Goal: Use online tool/utility: Use online tool/utility

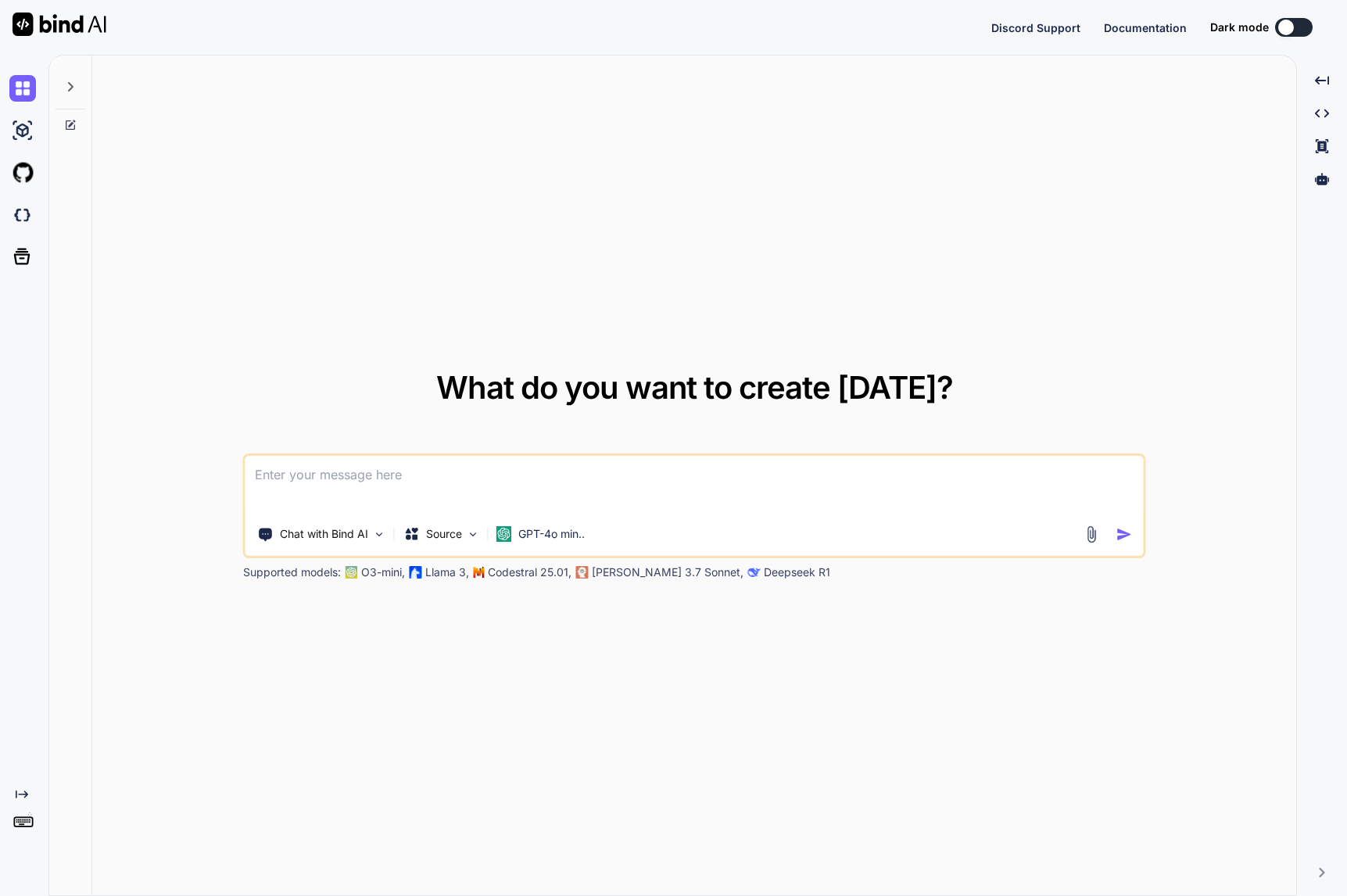
type textarea "x"
click at [21, 213] on img at bounding box center [22, 215] width 27 height 27
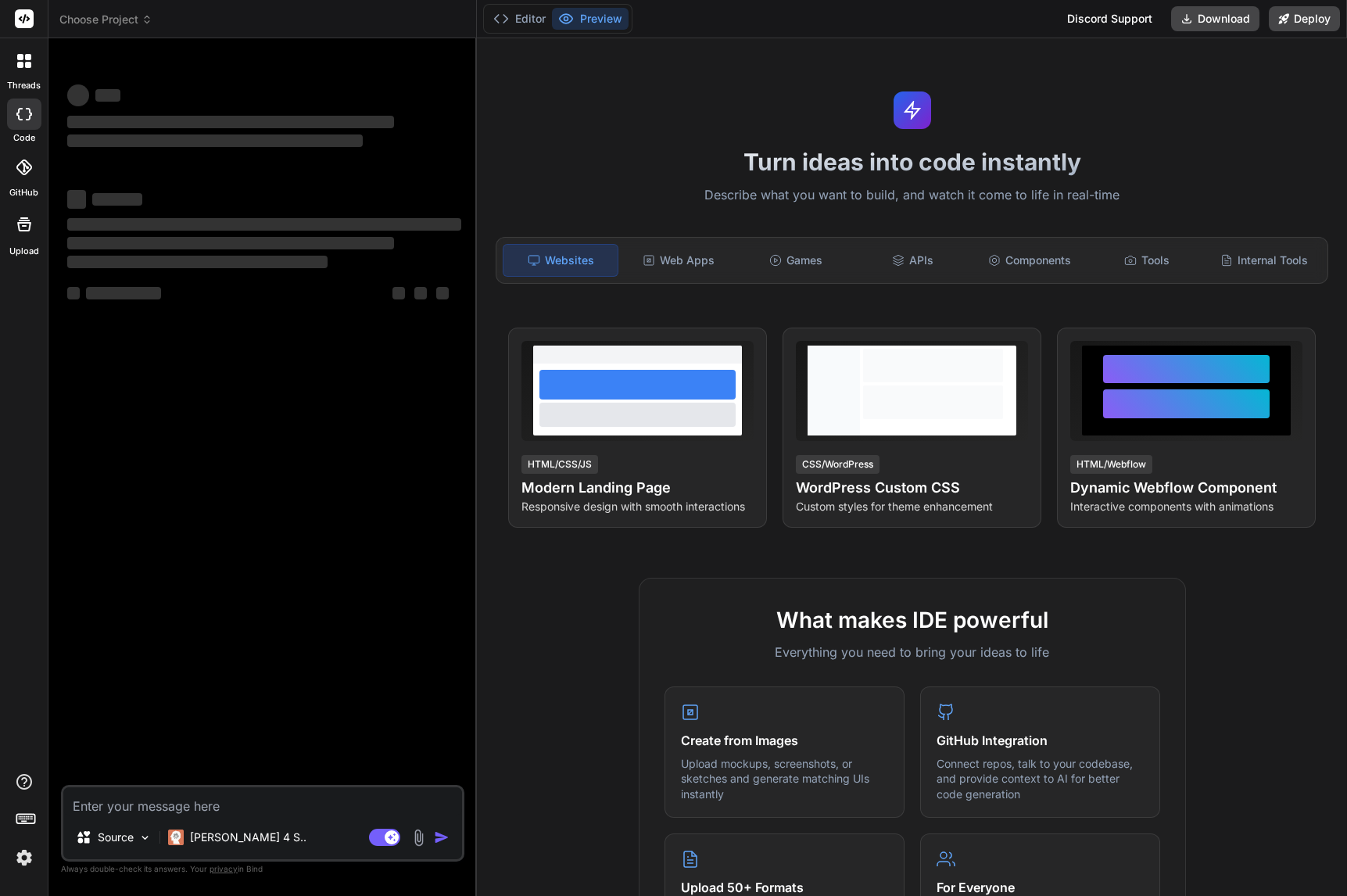
click at [144, 19] on icon at bounding box center [147, 19] width 11 height 11
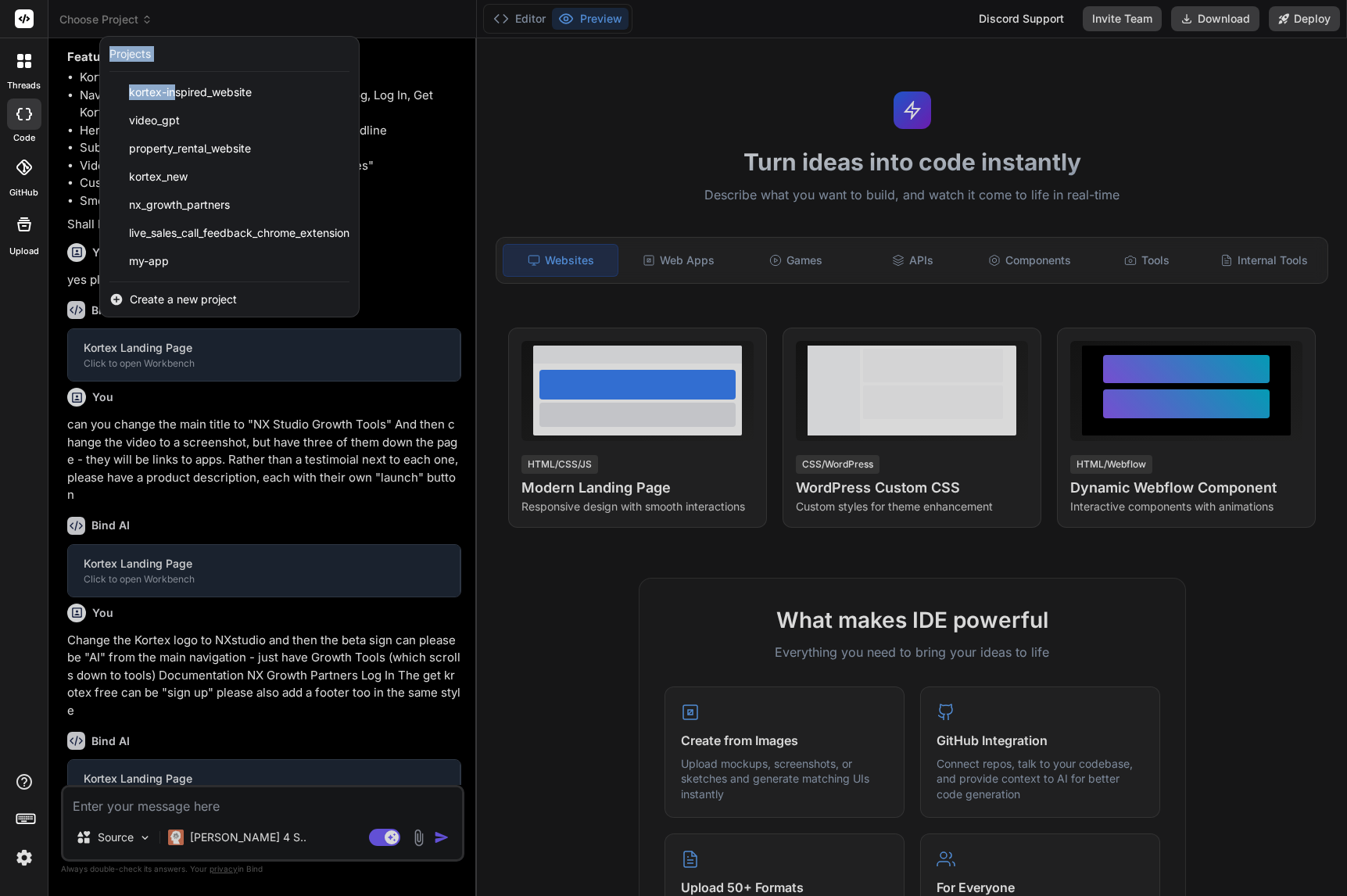
scroll to position [856, 0]
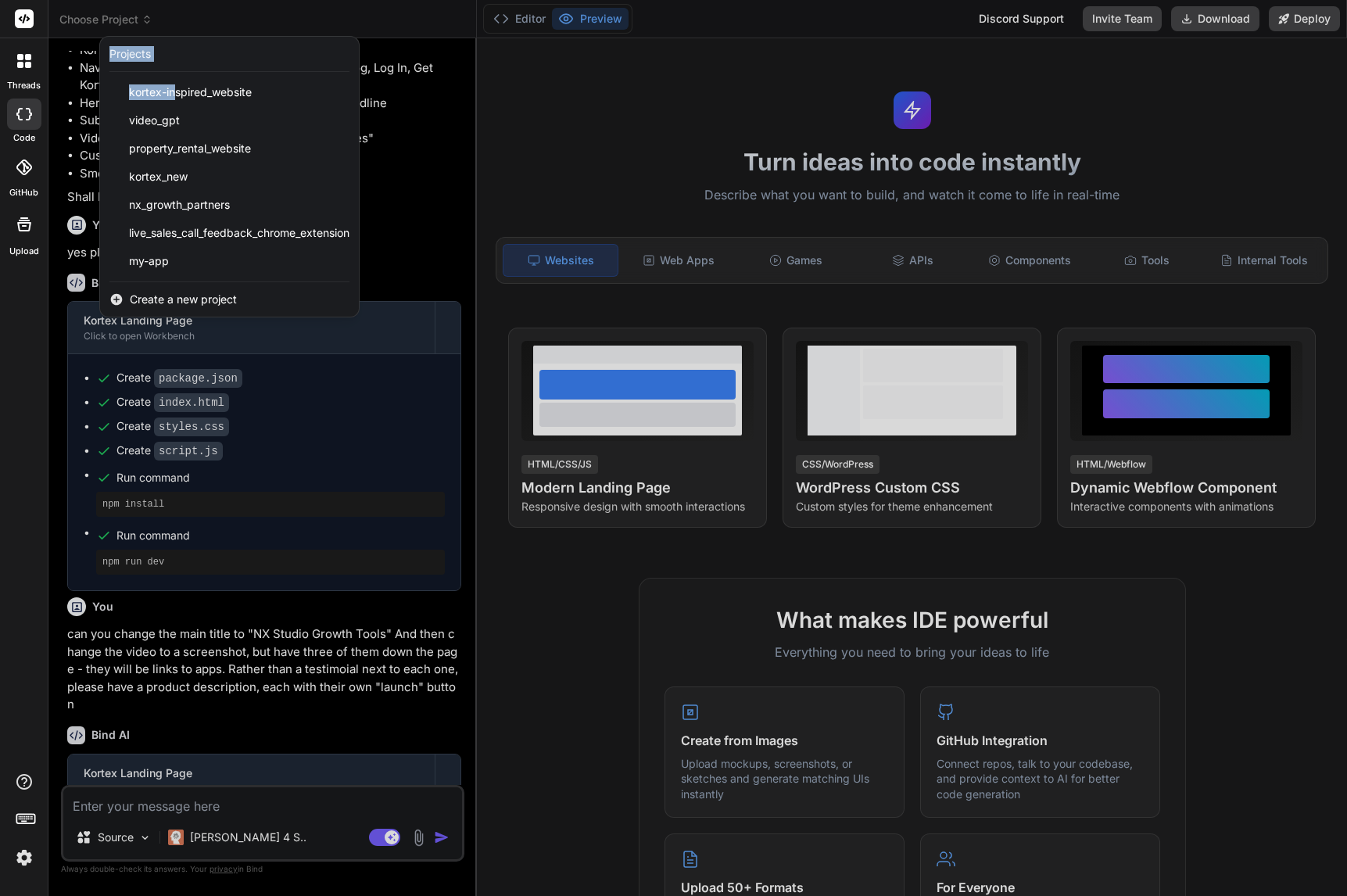
click at [179, 29] on header "Choose Project Created with Pixso. Projects kortex-inspired_website video_gpt p…" at bounding box center [262, 19] width 429 height 38
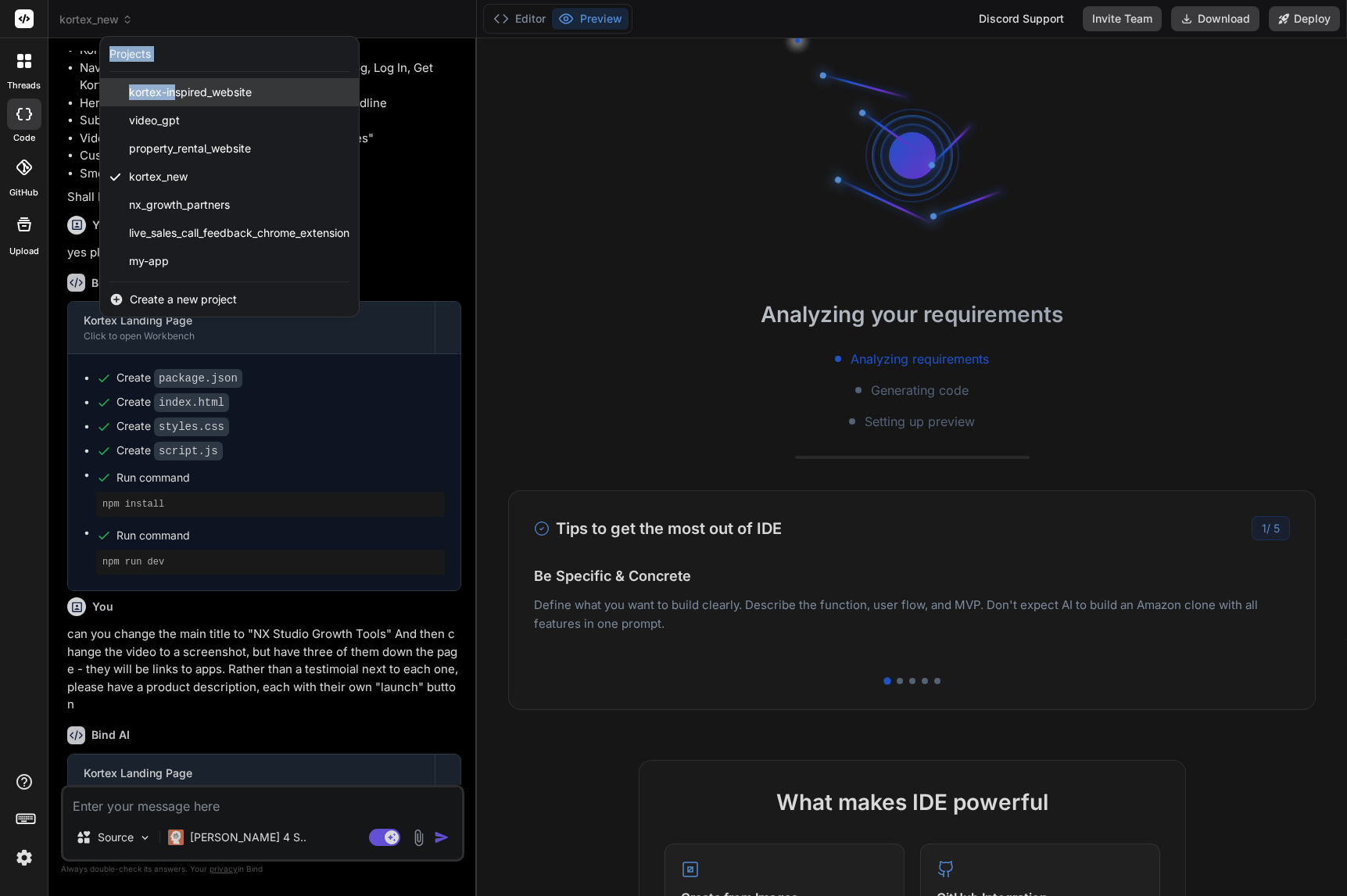
click at [196, 92] on span "kortex-inspired_website" at bounding box center [191, 92] width 123 height 16
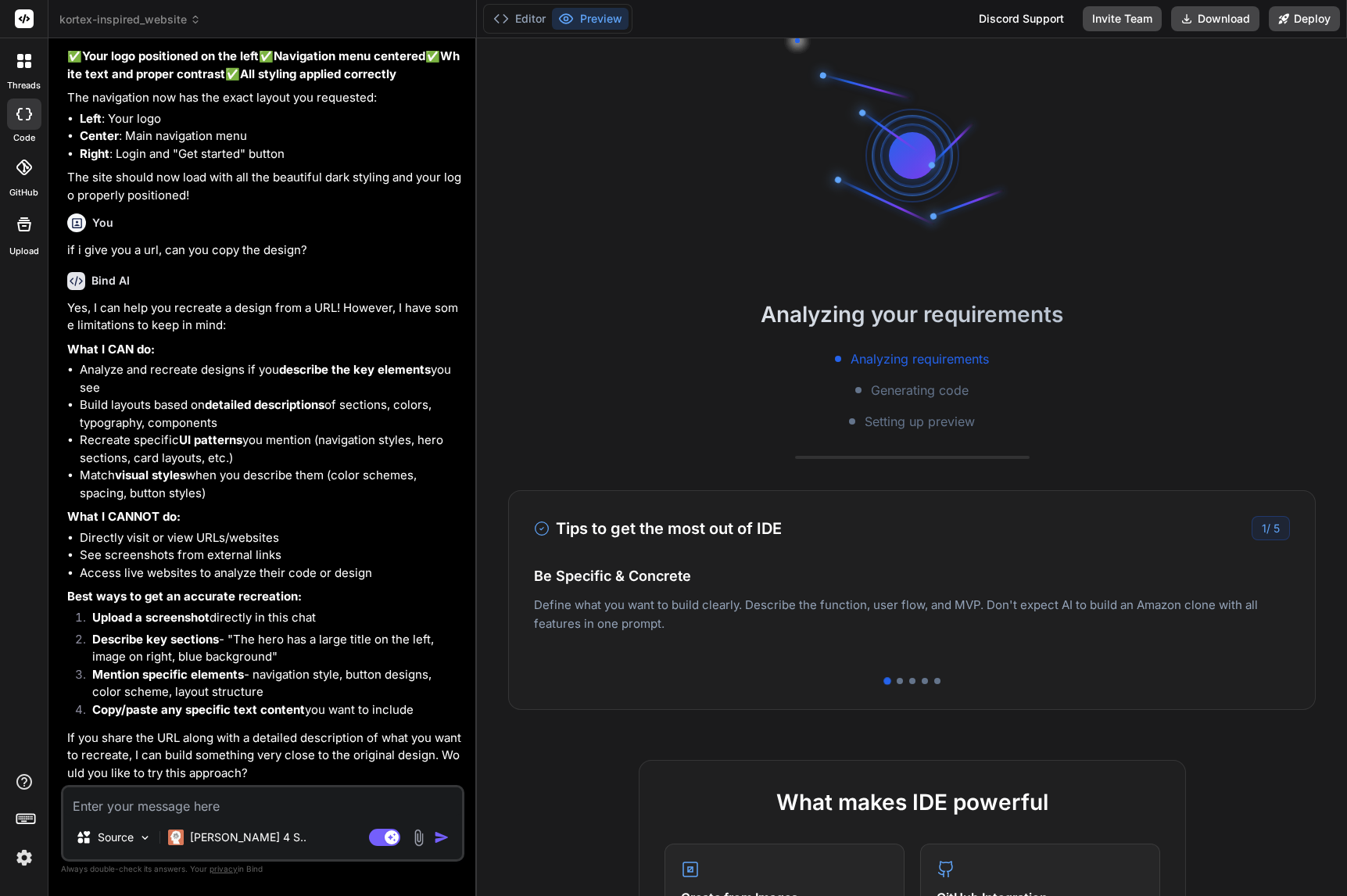
scroll to position [1745, 0]
click at [192, 15] on icon at bounding box center [195, 19] width 11 height 11
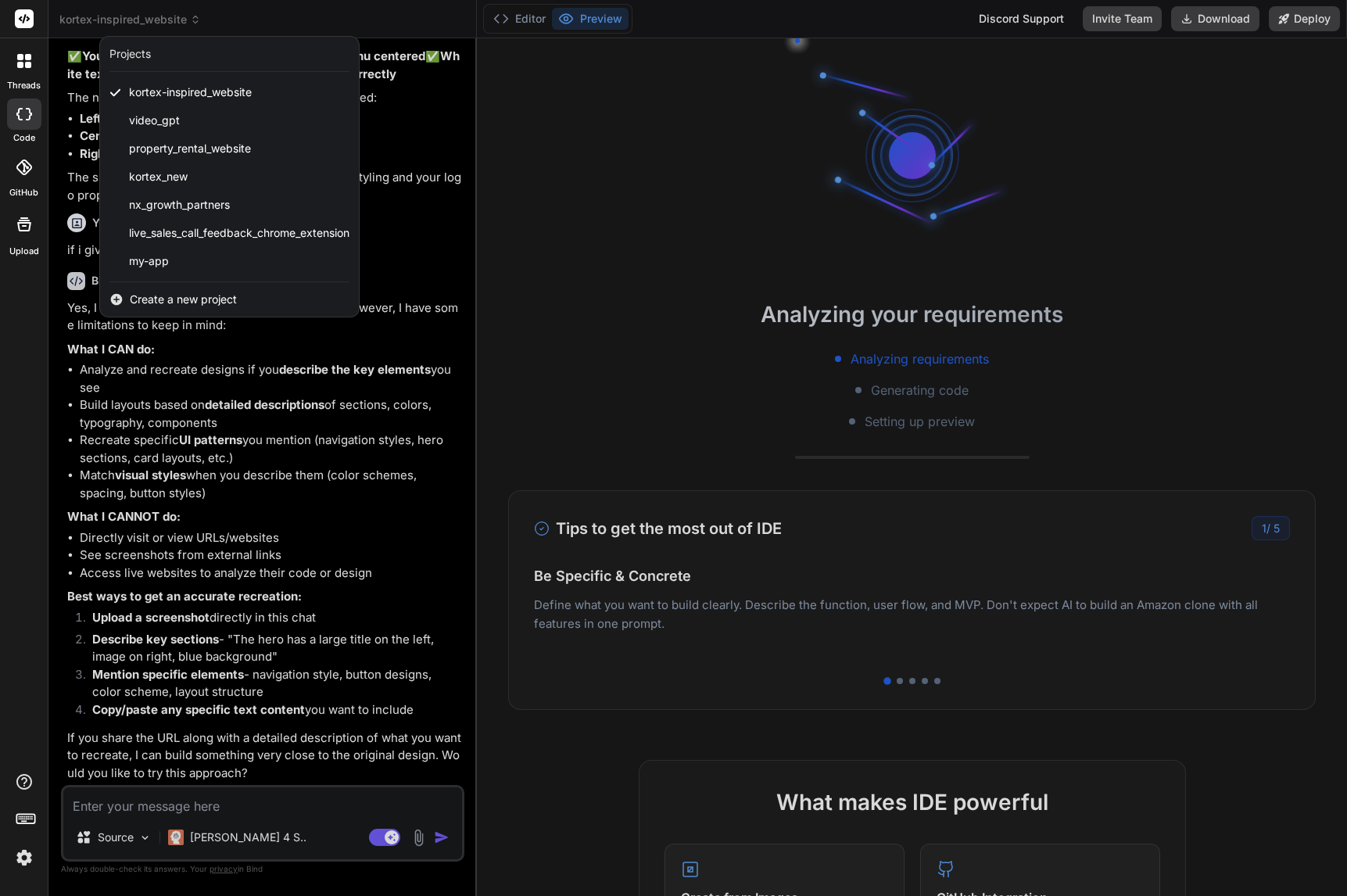
click at [465, 344] on div at bounding box center [673, 448] width 1347 height 896
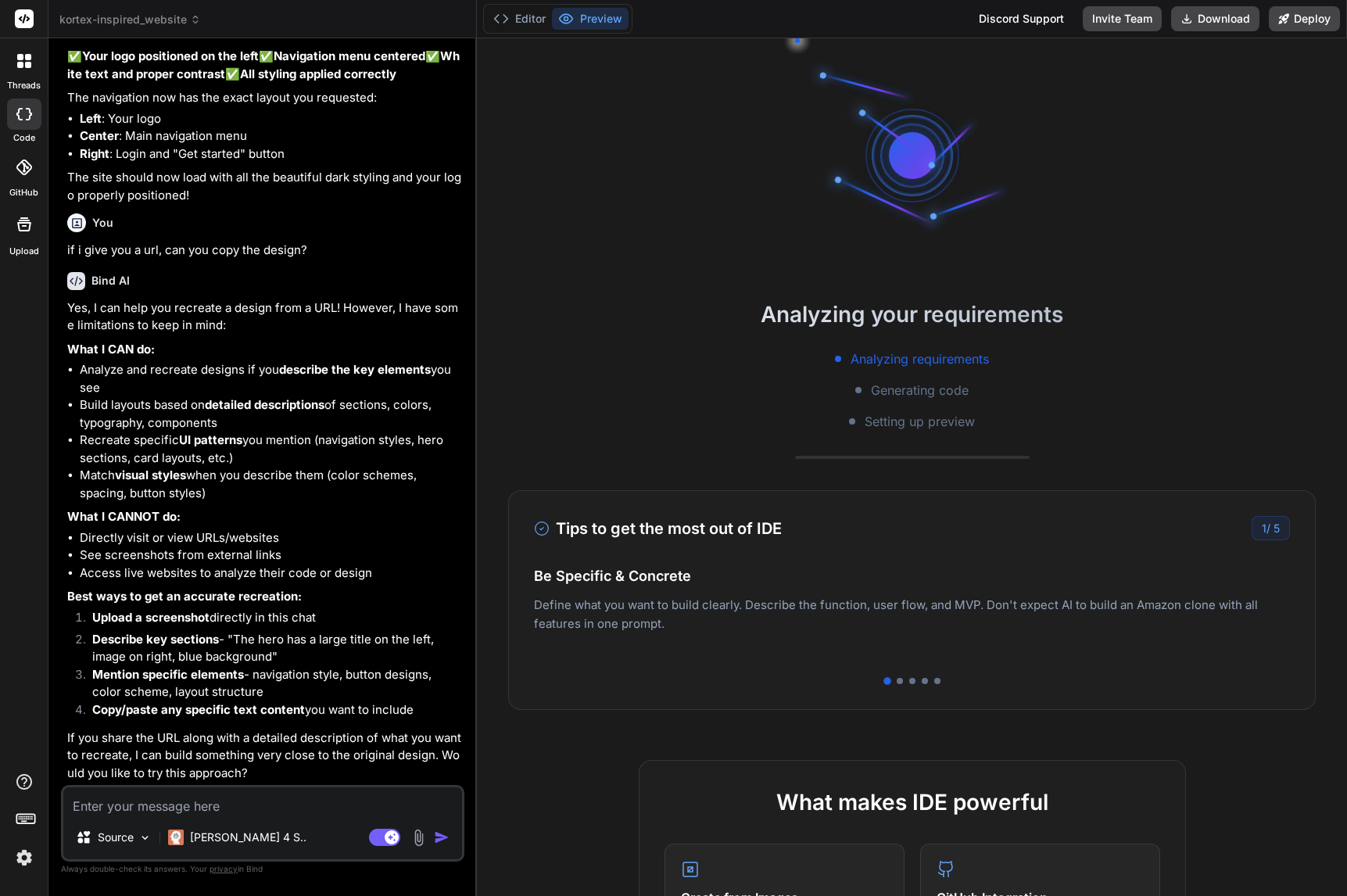
scroll to position [193, 0]
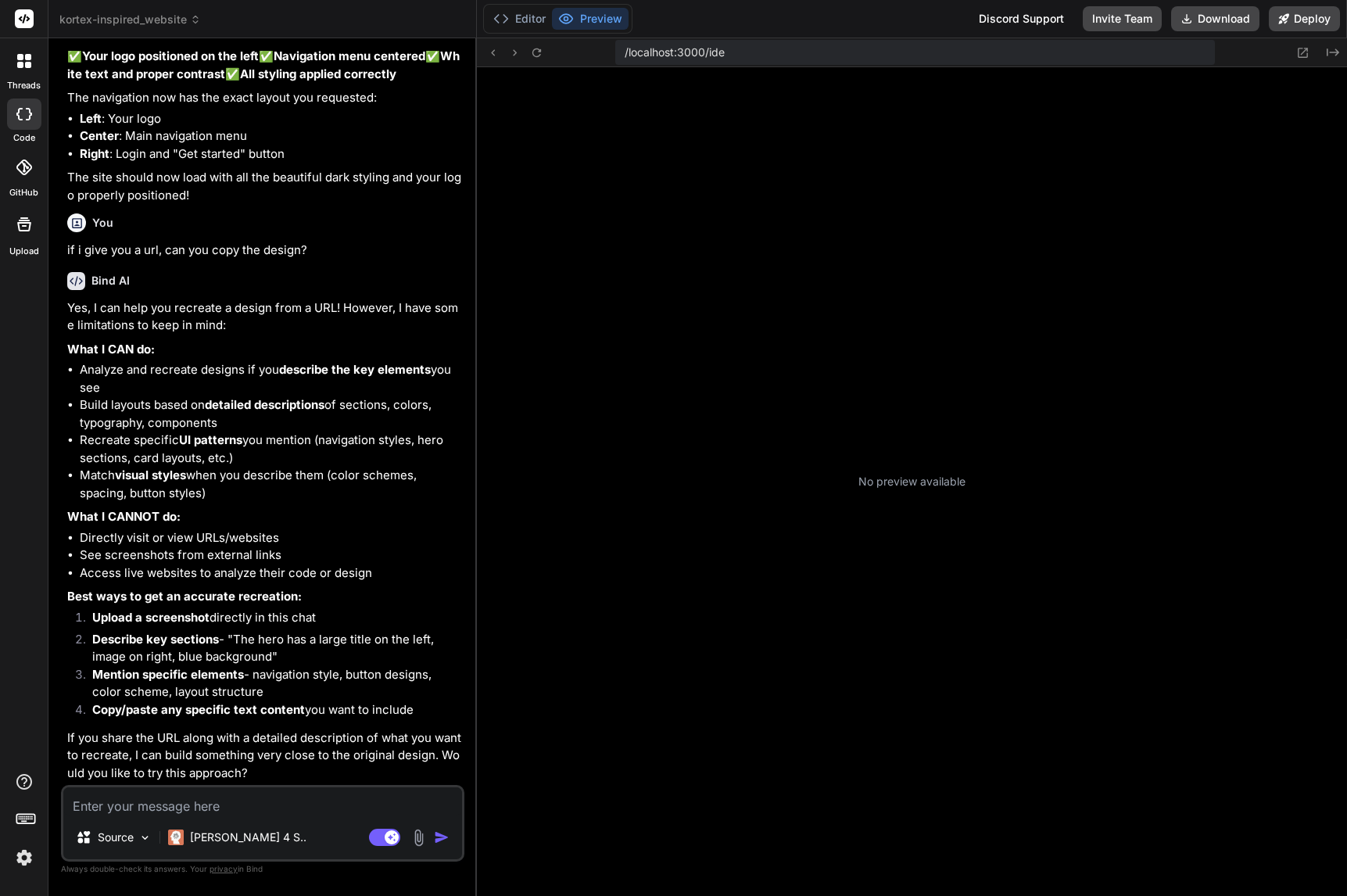
click at [186, 19] on span "kortex-inspired_website" at bounding box center [130, 19] width 142 height 16
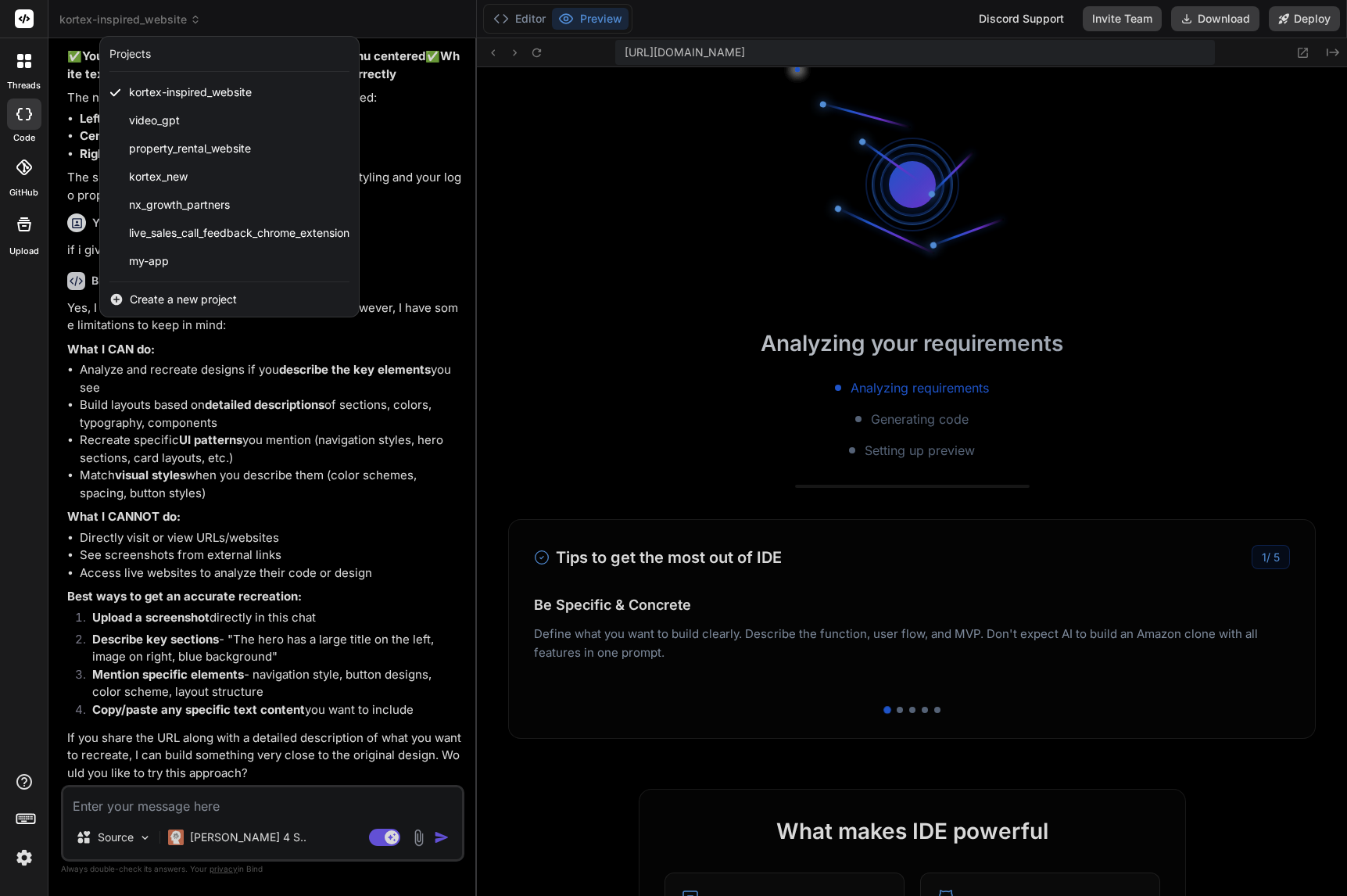
scroll to position [550, 0]
click at [186, 19] on div at bounding box center [673, 448] width 1347 height 896
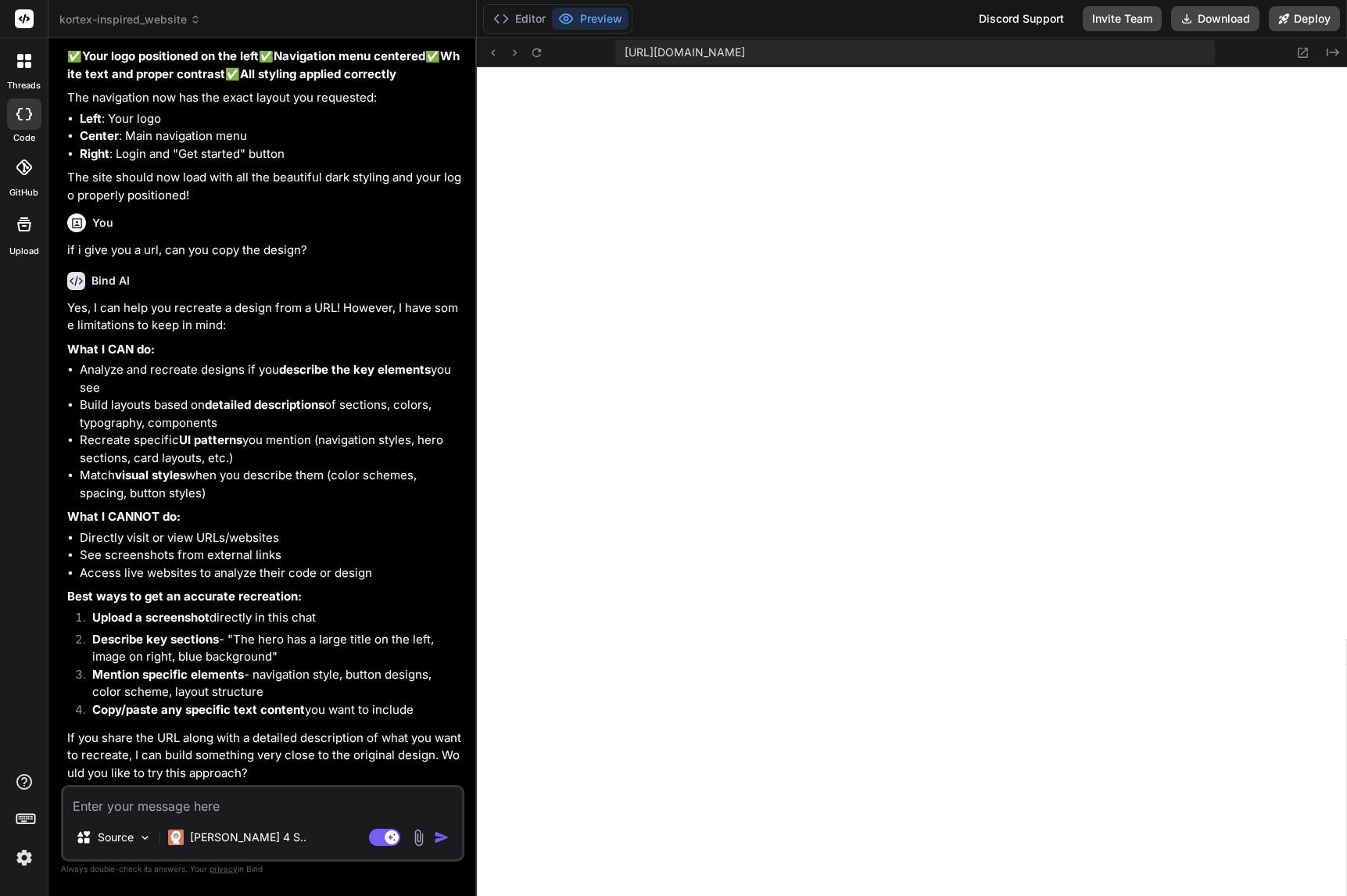
scroll to position [668, 0]
click at [430, 145] on li "Right : Login and "Get started" button" at bounding box center [270, 154] width 381 height 18
click at [151, 13] on span "kortex-inspired_website" at bounding box center [130, 19] width 142 height 16
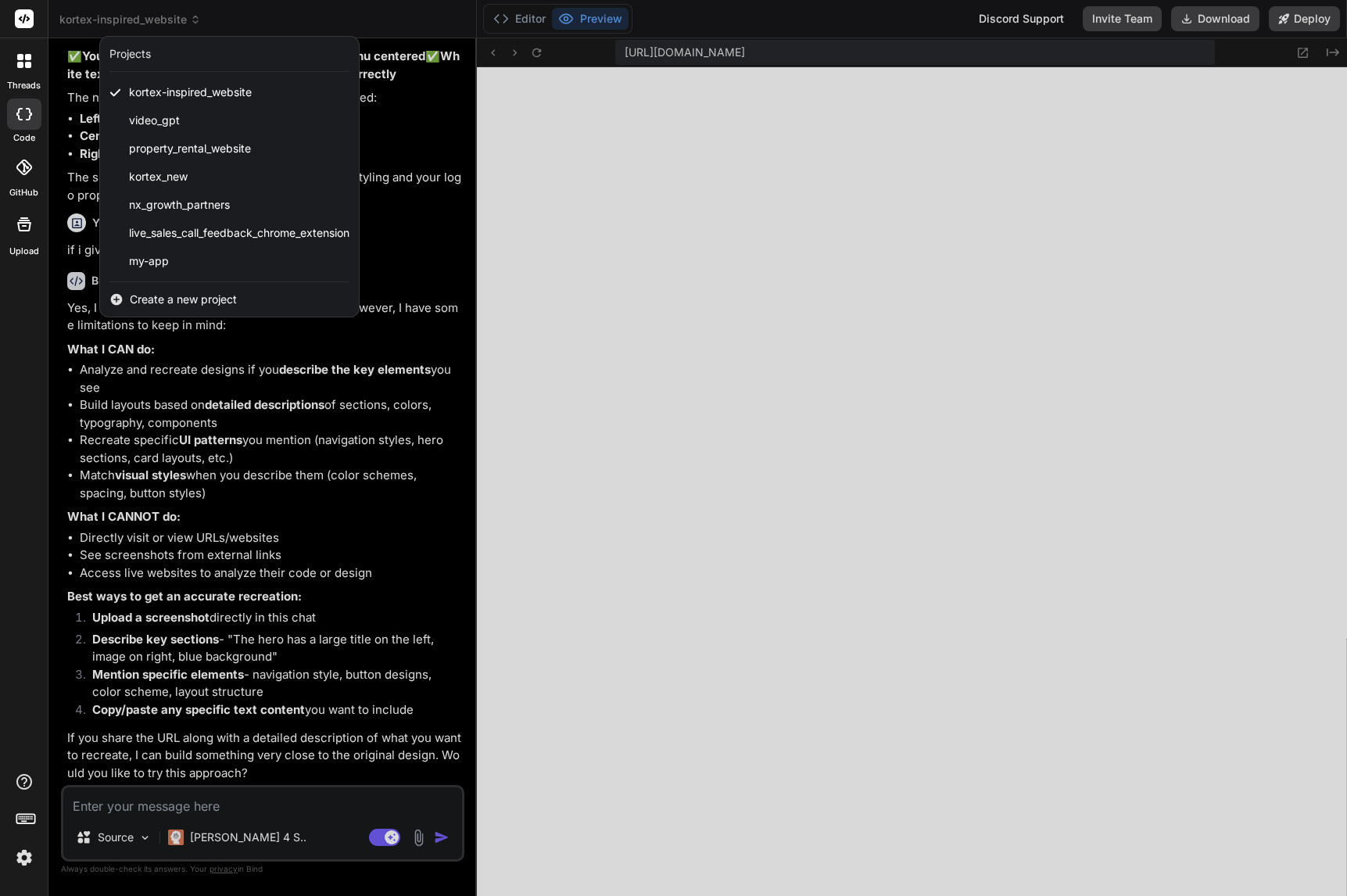
click at [67, 172] on div at bounding box center [673, 448] width 1347 height 896
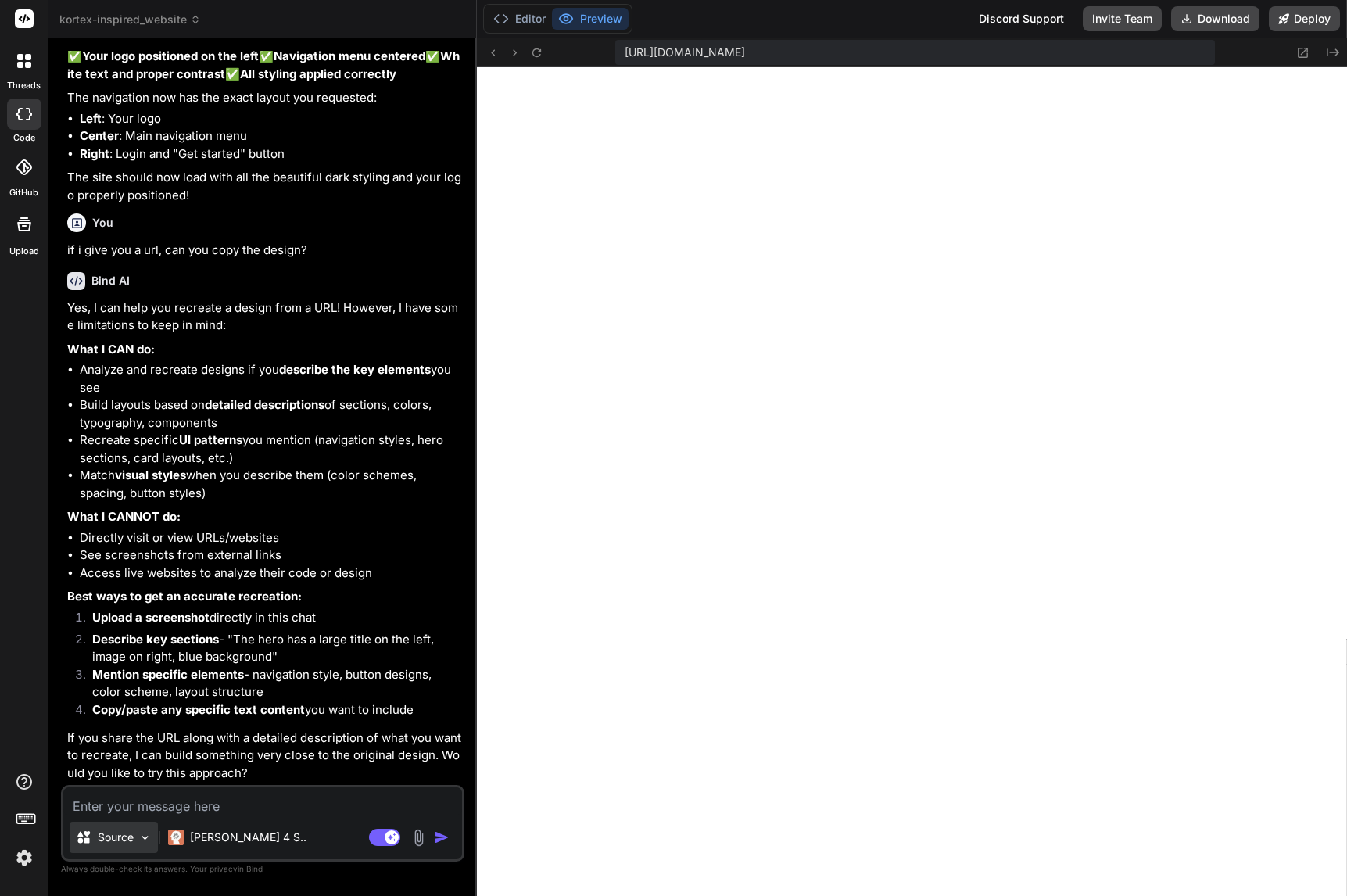
click at [148, 838] on img at bounding box center [145, 838] width 13 height 13
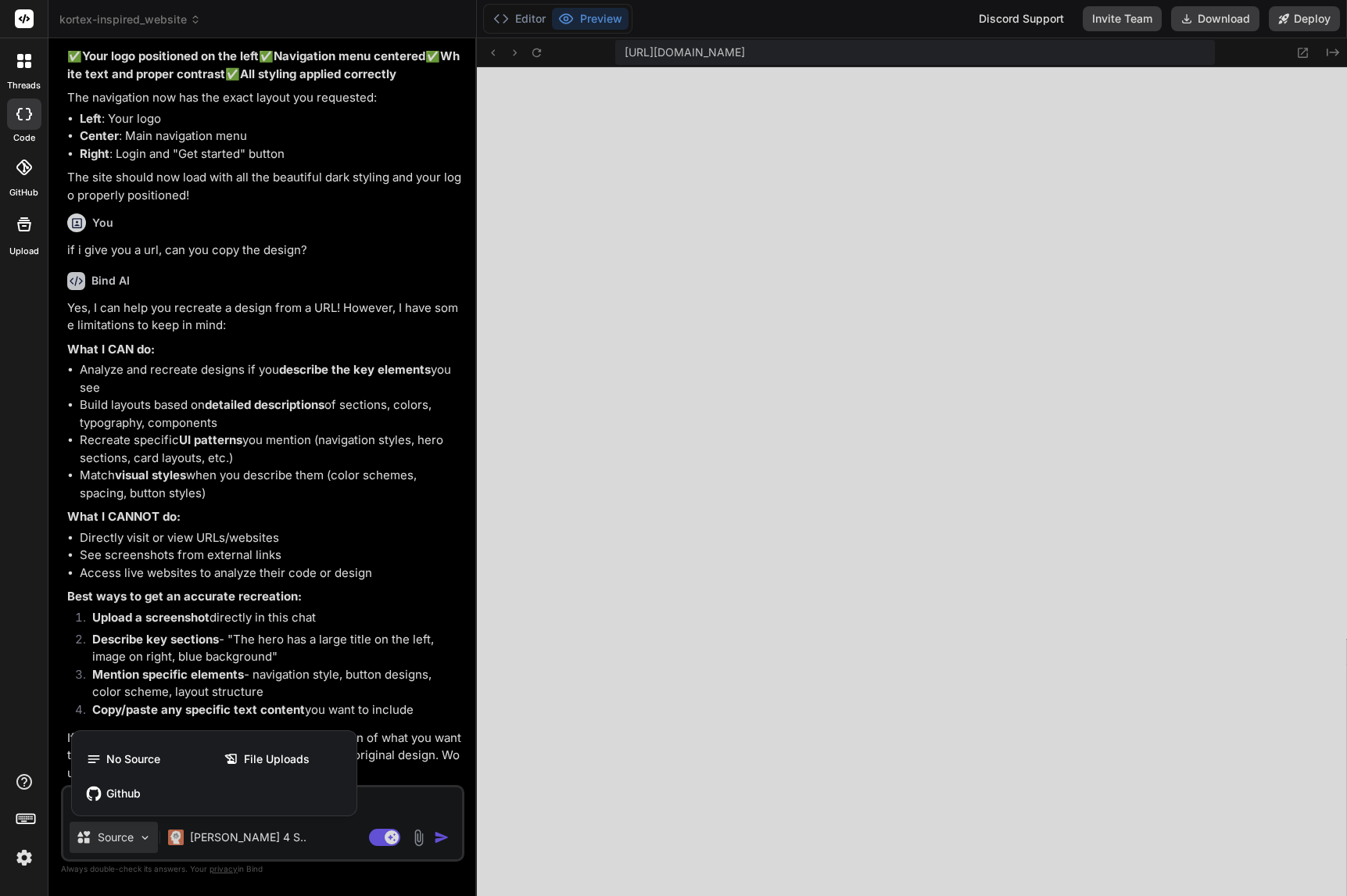
click at [148, 838] on div at bounding box center [673, 448] width 1347 height 896
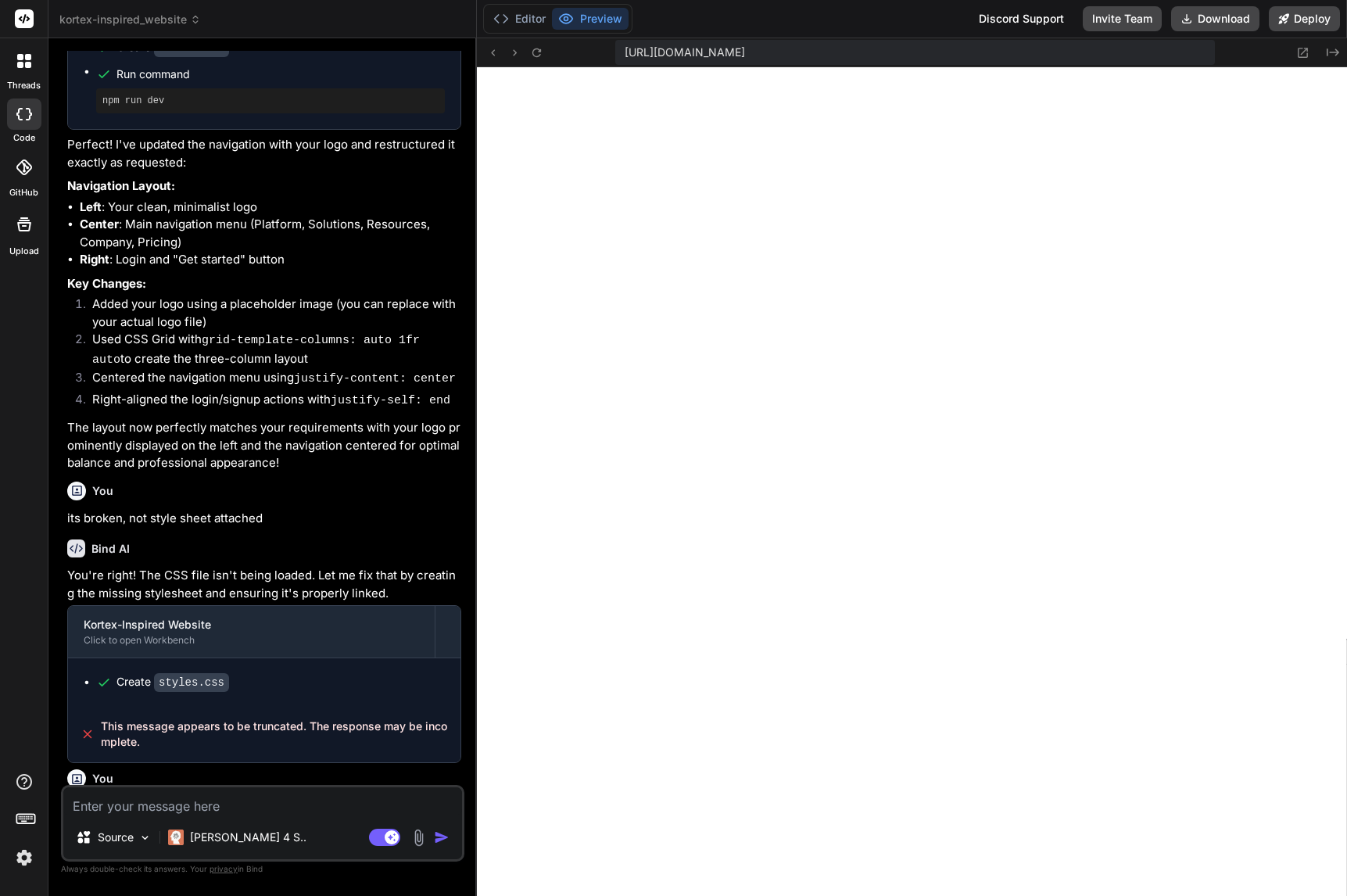
scroll to position [0, 0]
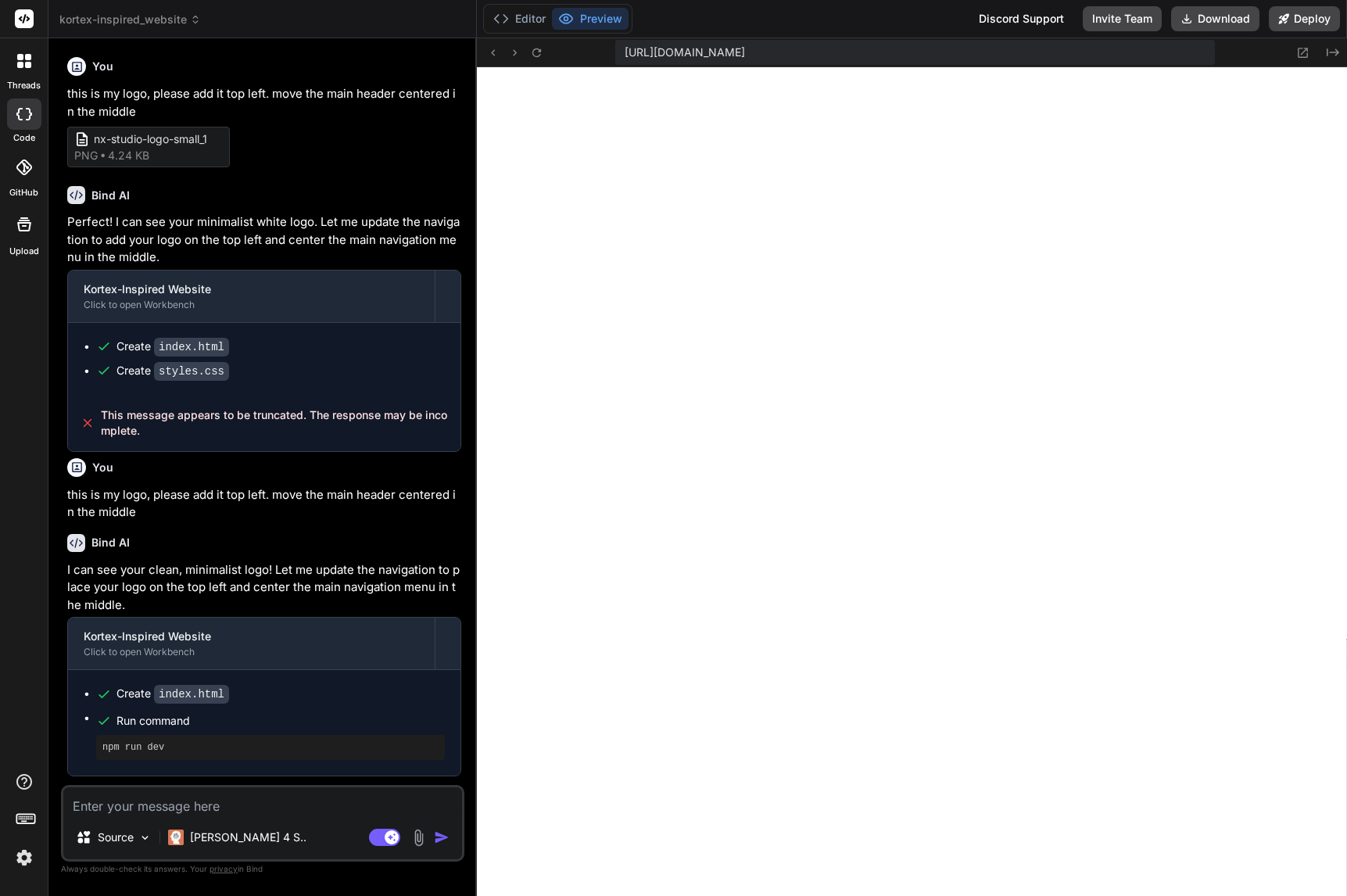
click at [193, 21] on icon at bounding box center [196, 22] width 5 height 2
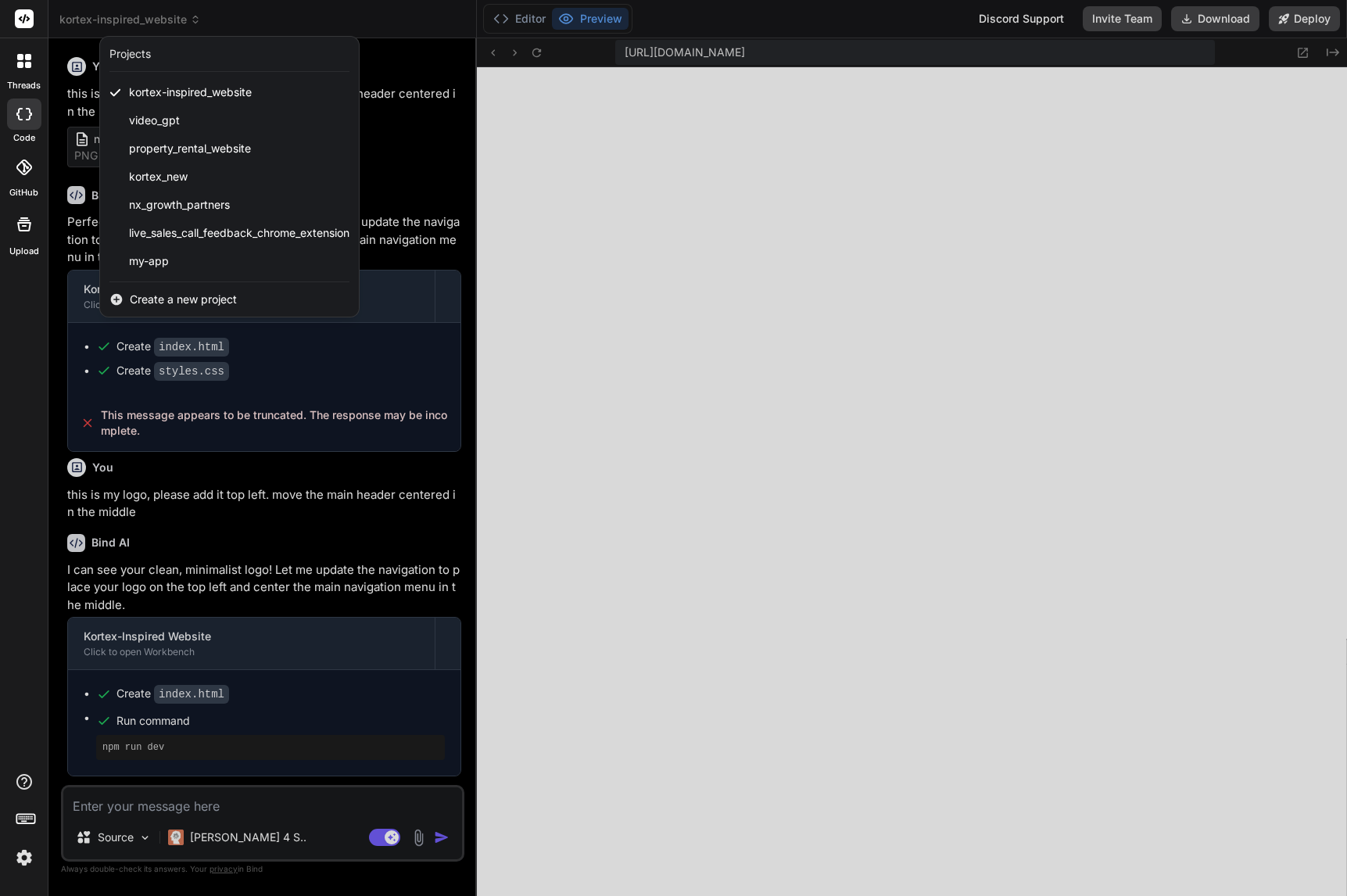
click at [191, 21] on div at bounding box center [673, 448] width 1347 height 896
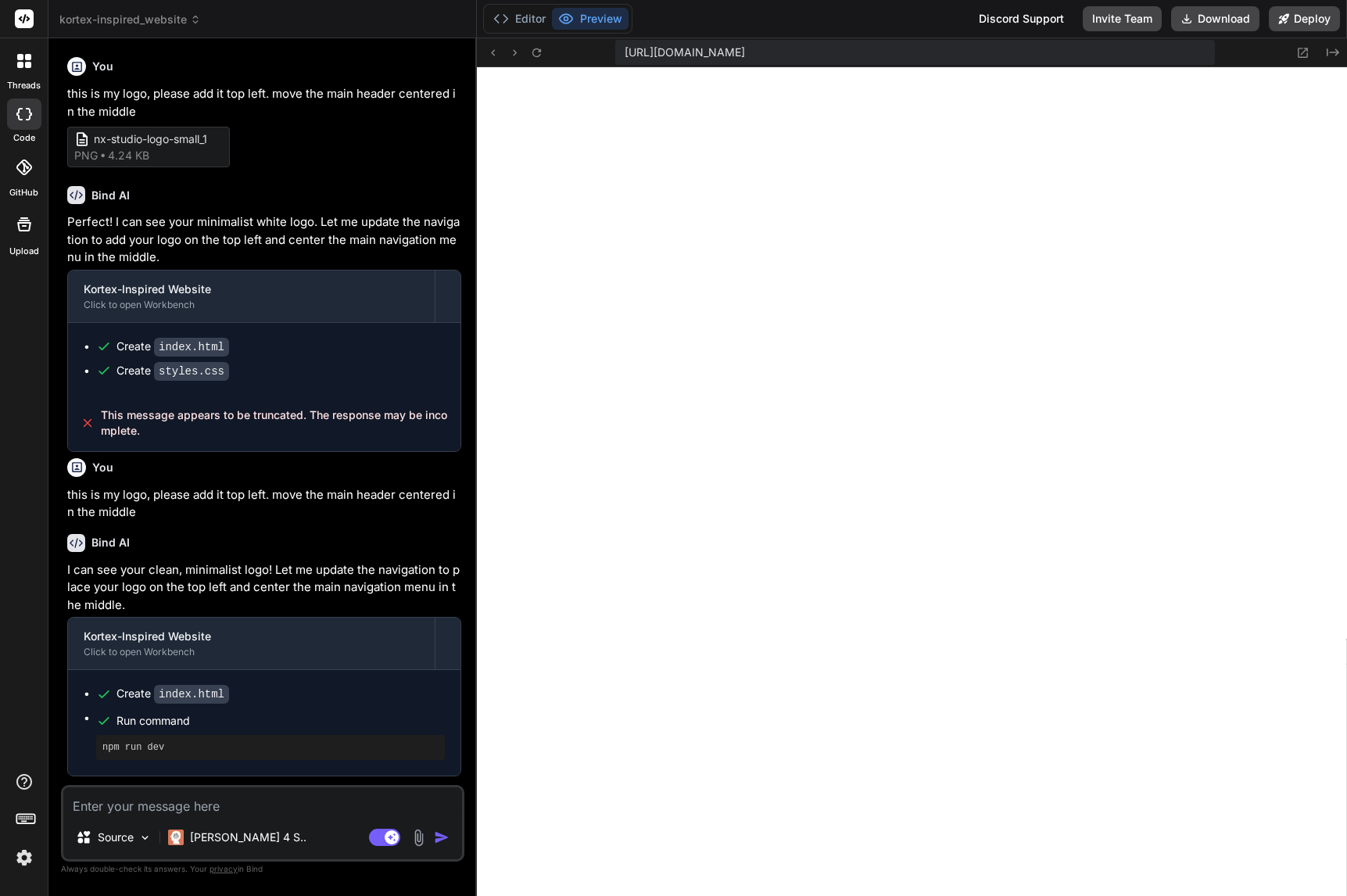
click at [193, 21] on icon at bounding box center [196, 22] width 5 height 2
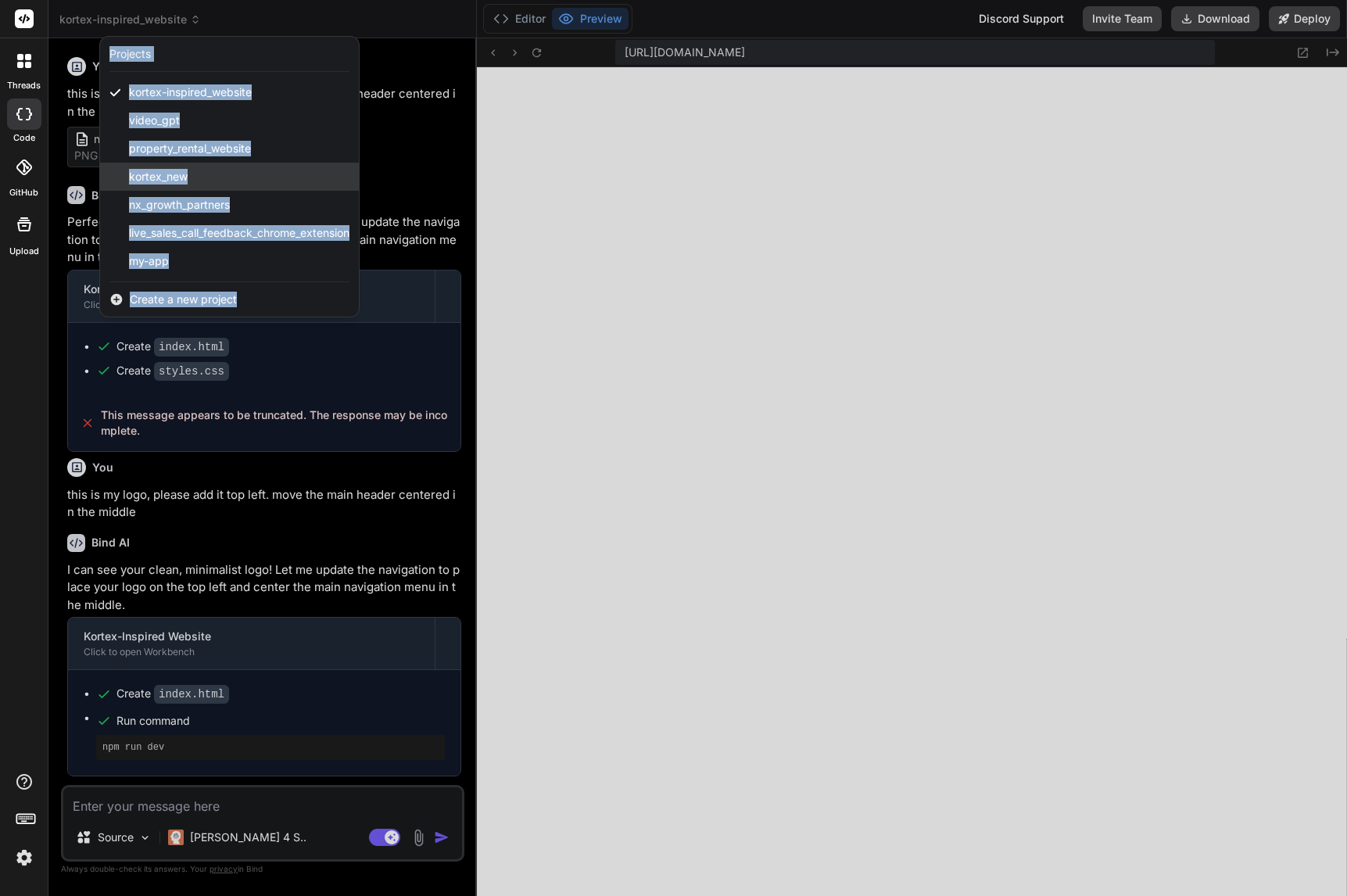
click at [172, 175] on span "kortex_new" at bounding box center [158, 177] width 59 height 16
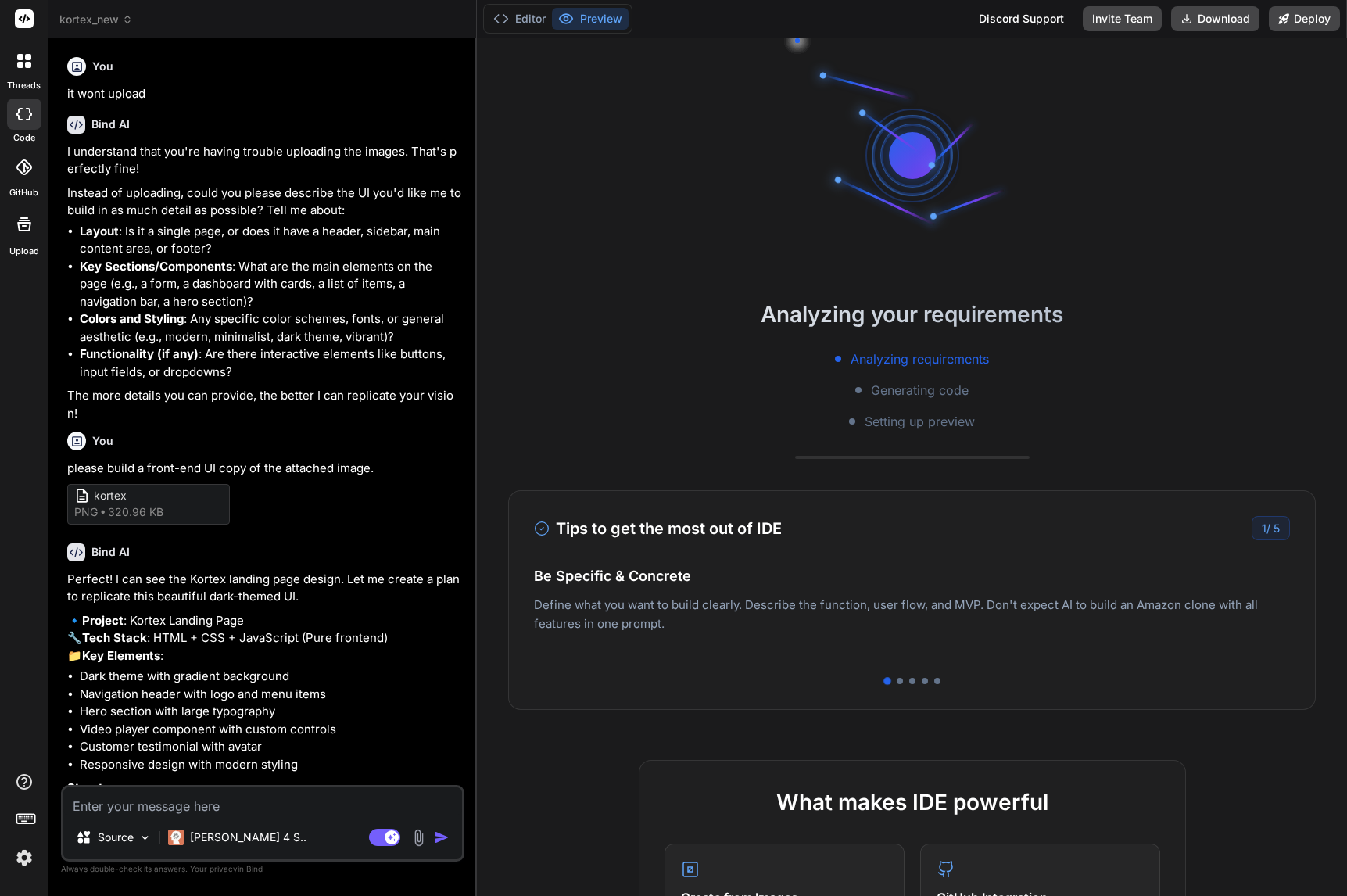
scroll to position [817, 0]
click at [592, 22] on button "Preview" at bounding box center [590, 18] width 76 height 22
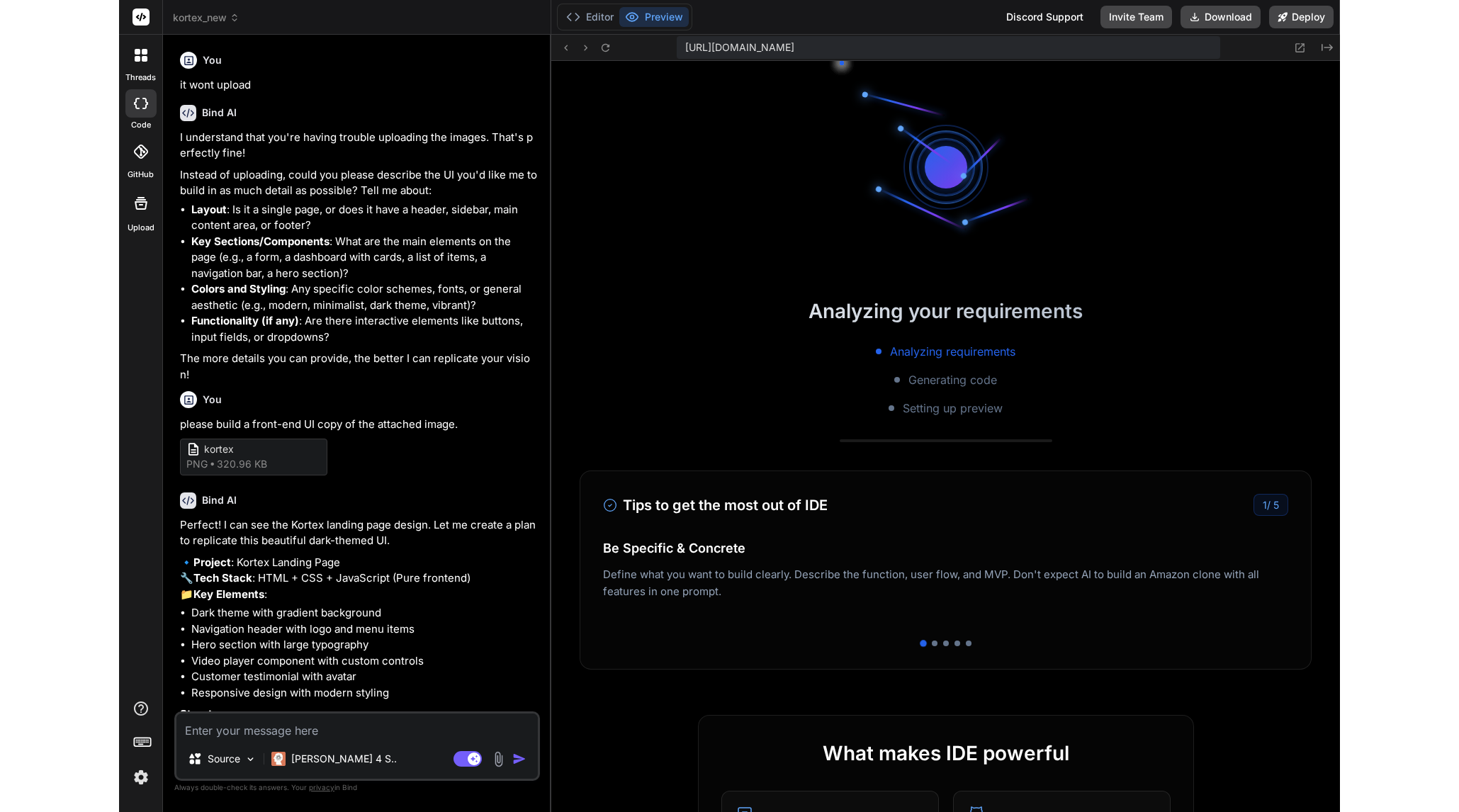
scroll to position [1360, 0]
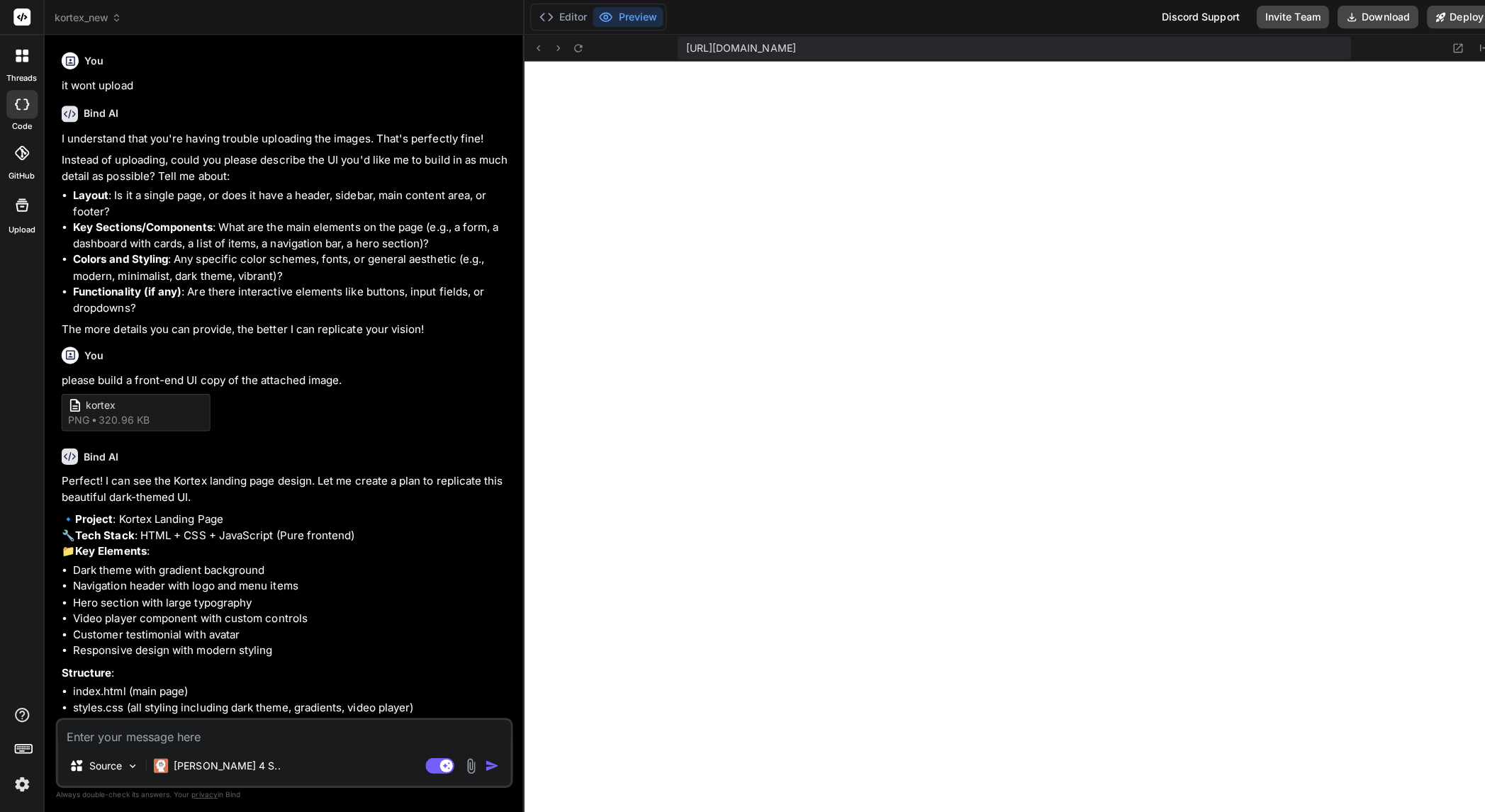
type textarea "x"
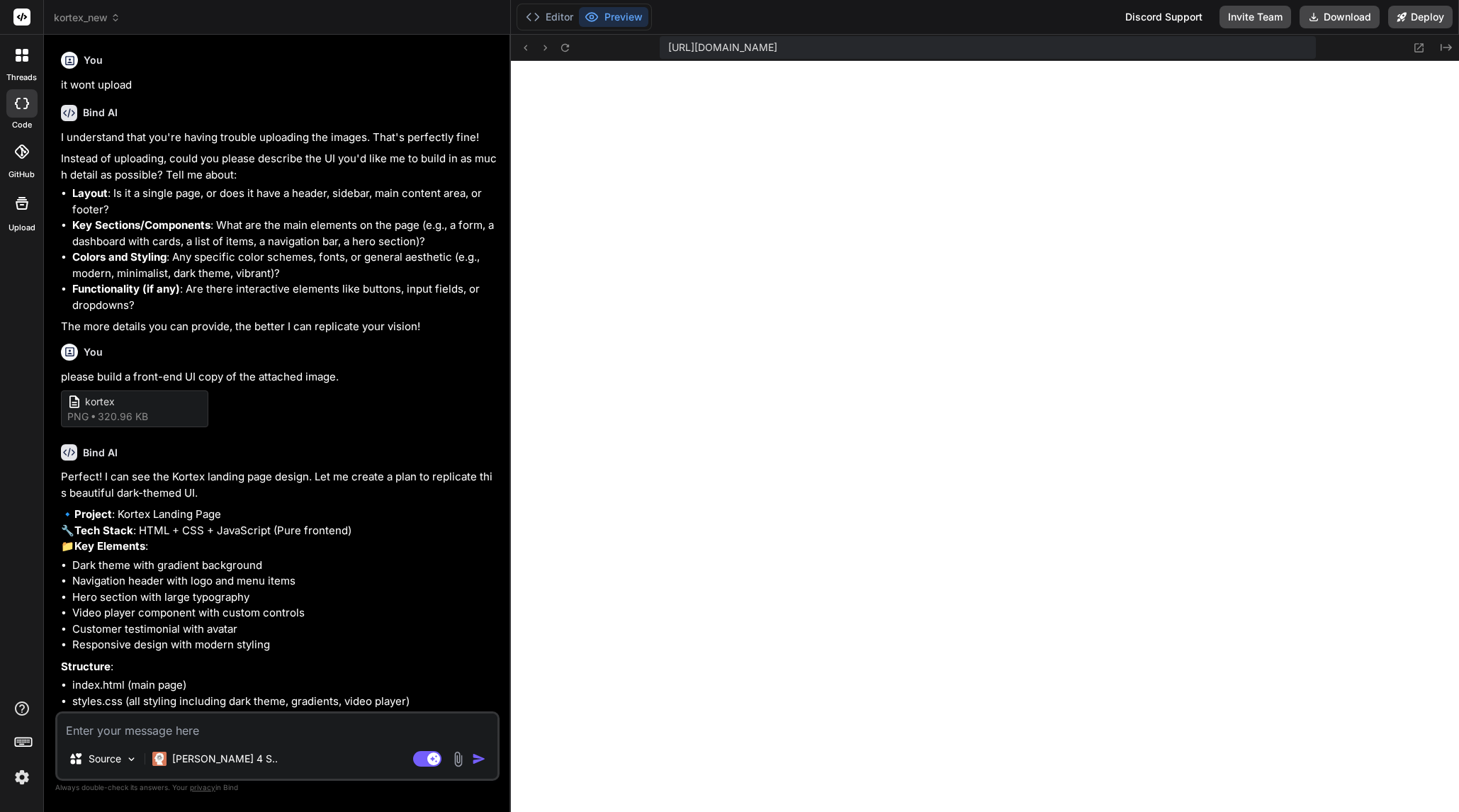
click at [221, 723] on textarea at bounding box center [277, 726] width 440 height 26
type textarea "o"
type textarea "x"
type textarea "ok"
type textarea "x"
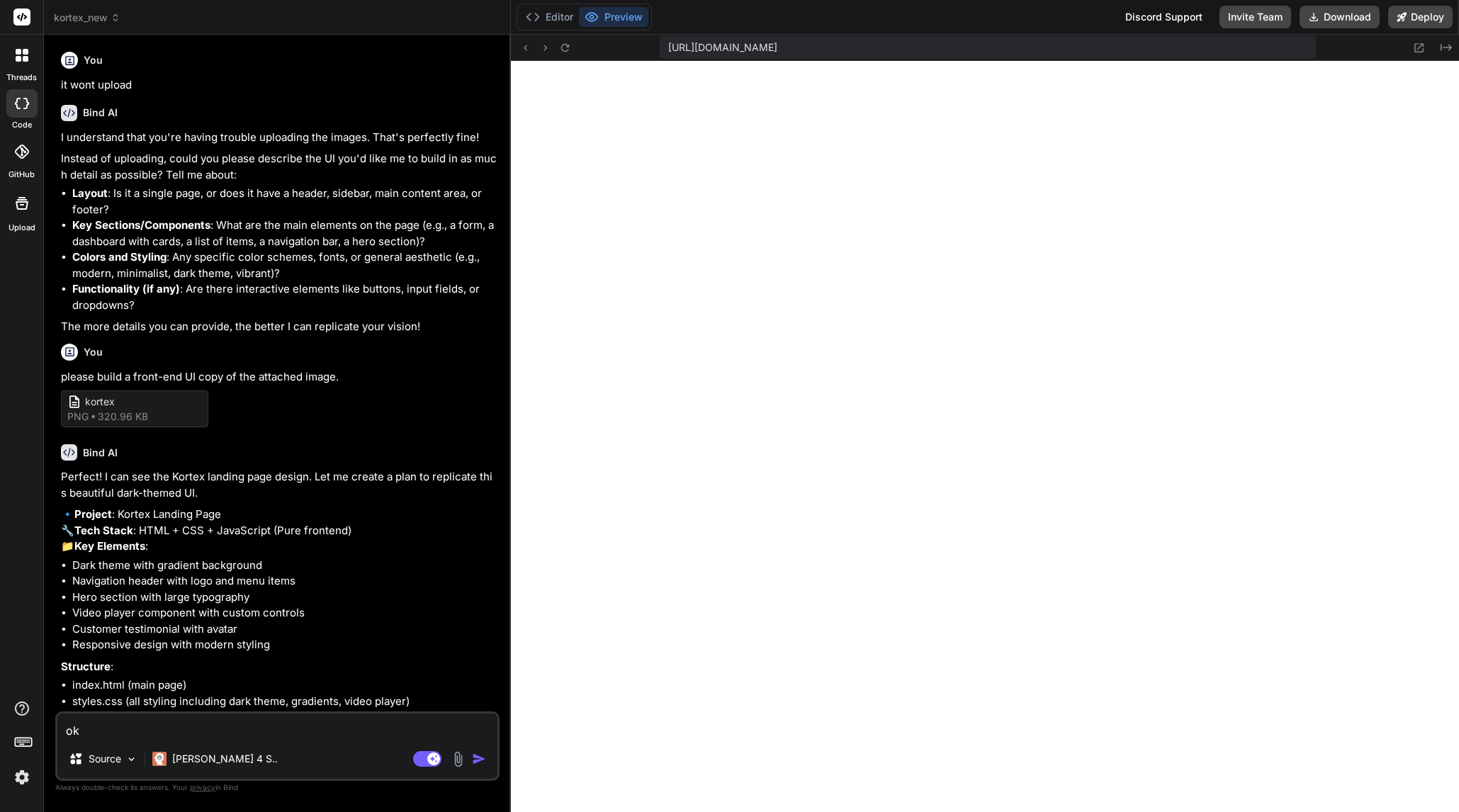
type textarea "ok,"
type textarea "x"
type textarea "ok,"
type textarea "x"
type textarea "ok, i"
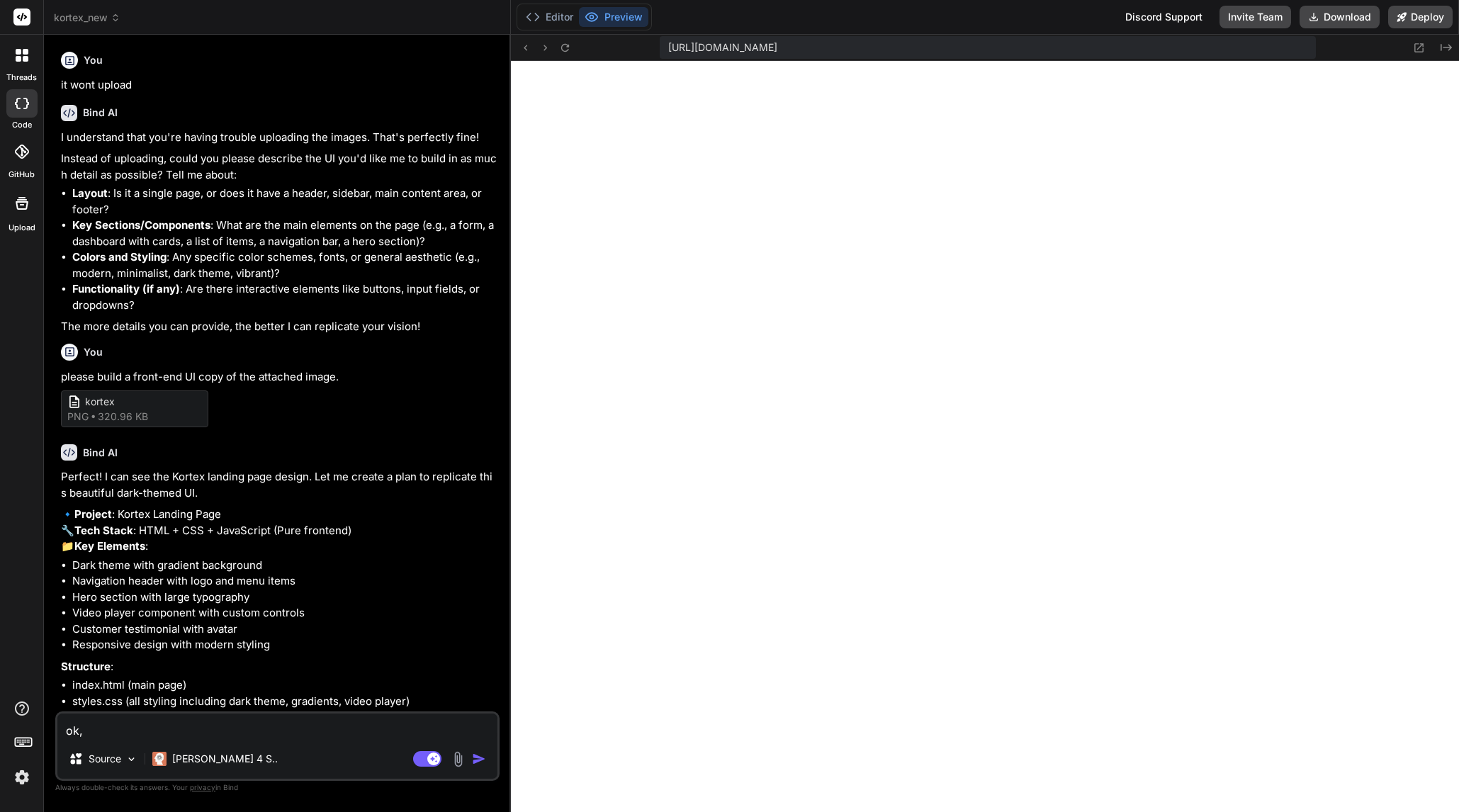
type textarea "x"
type textarea "ok, i"
type textarea "x"
type textarea "ok, i w"
type textarea "x"
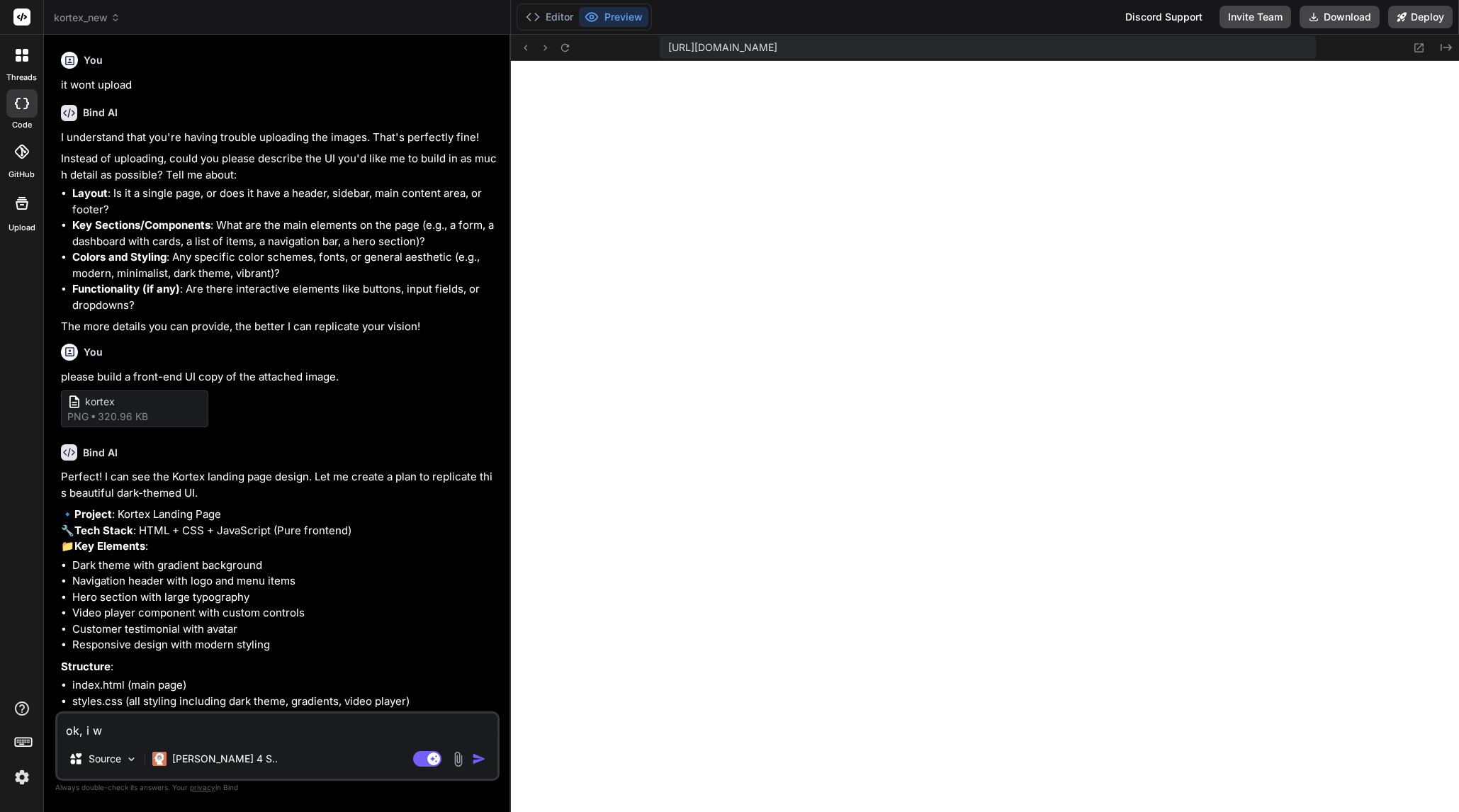
type textarea "ok, i wa"
type textarea "x"
type textarea "ok, i wan"
type textarea "x"
type textarea "ok, i want"
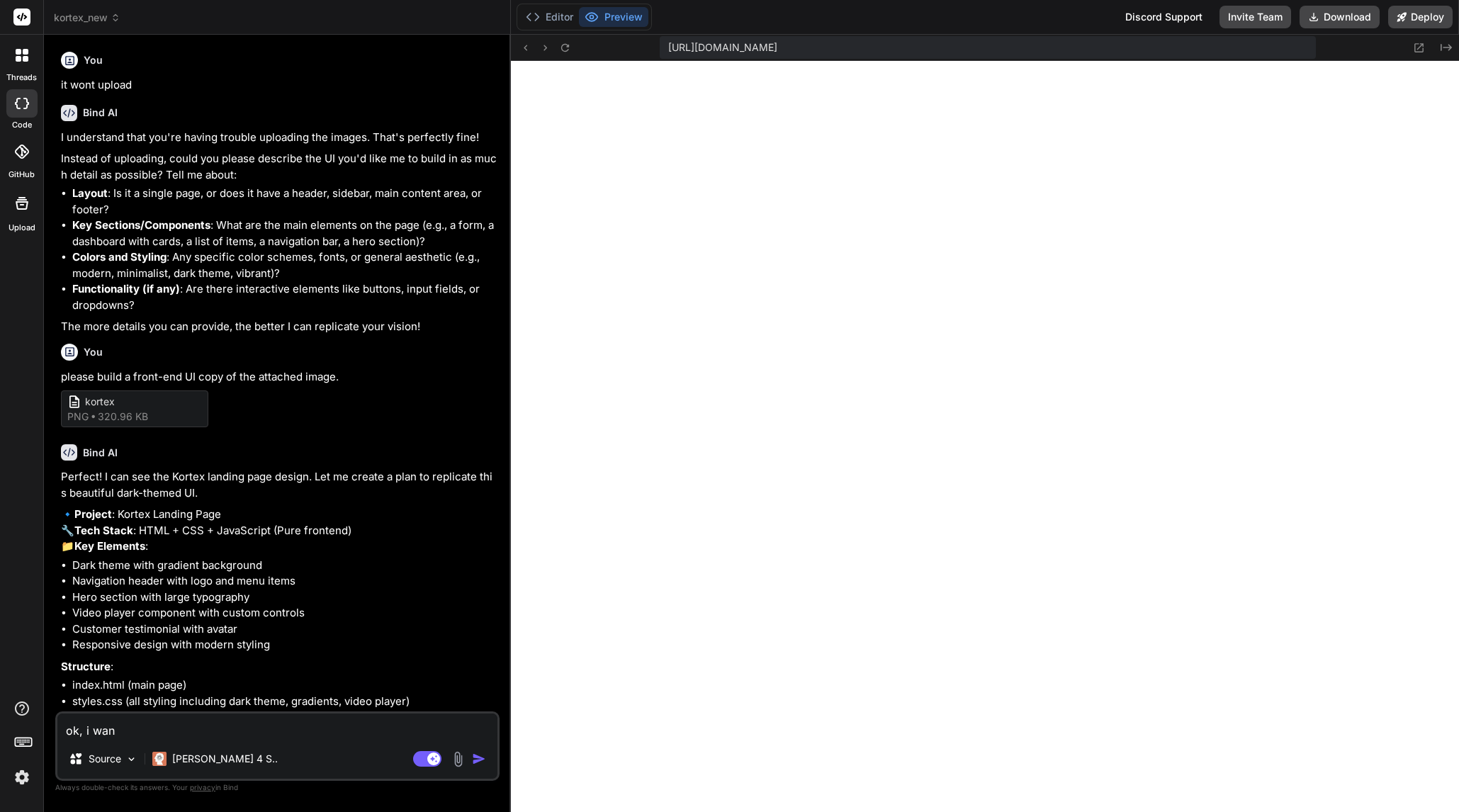
type textarea "x"
type textarea "ok, i want"
type textarea "x"
type textarea "ok, i want t"
type textarea "x"
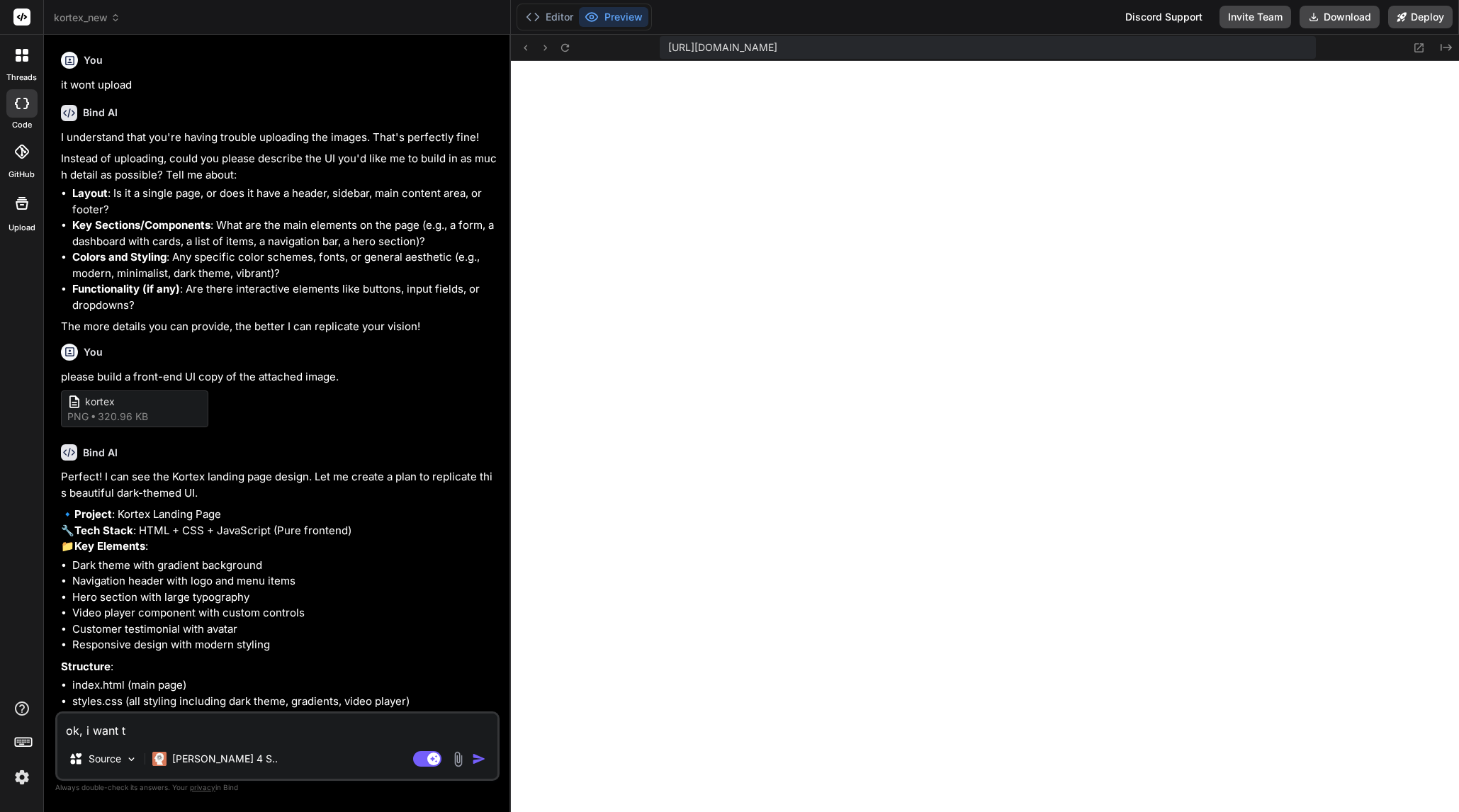
type textarea "ok, i want th"
type textarea "x"
type textarea "ok, i want thi"
type textarea "x"
type textarea "ok, i want this"
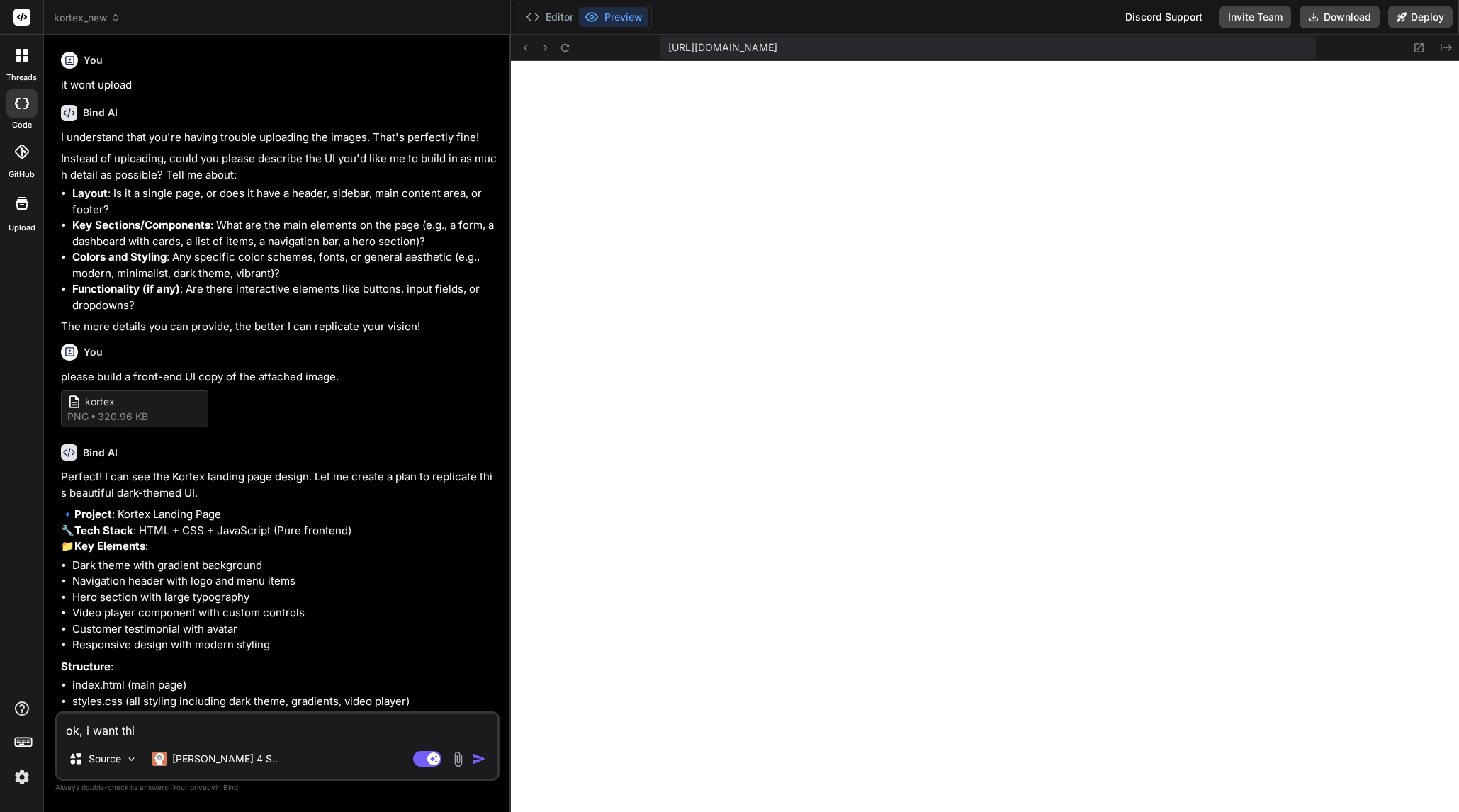
type textarea "x"
type textarea "ok, i want this"
type textarea "x"
type textarea "ok, i want this a"
type textarea "x"
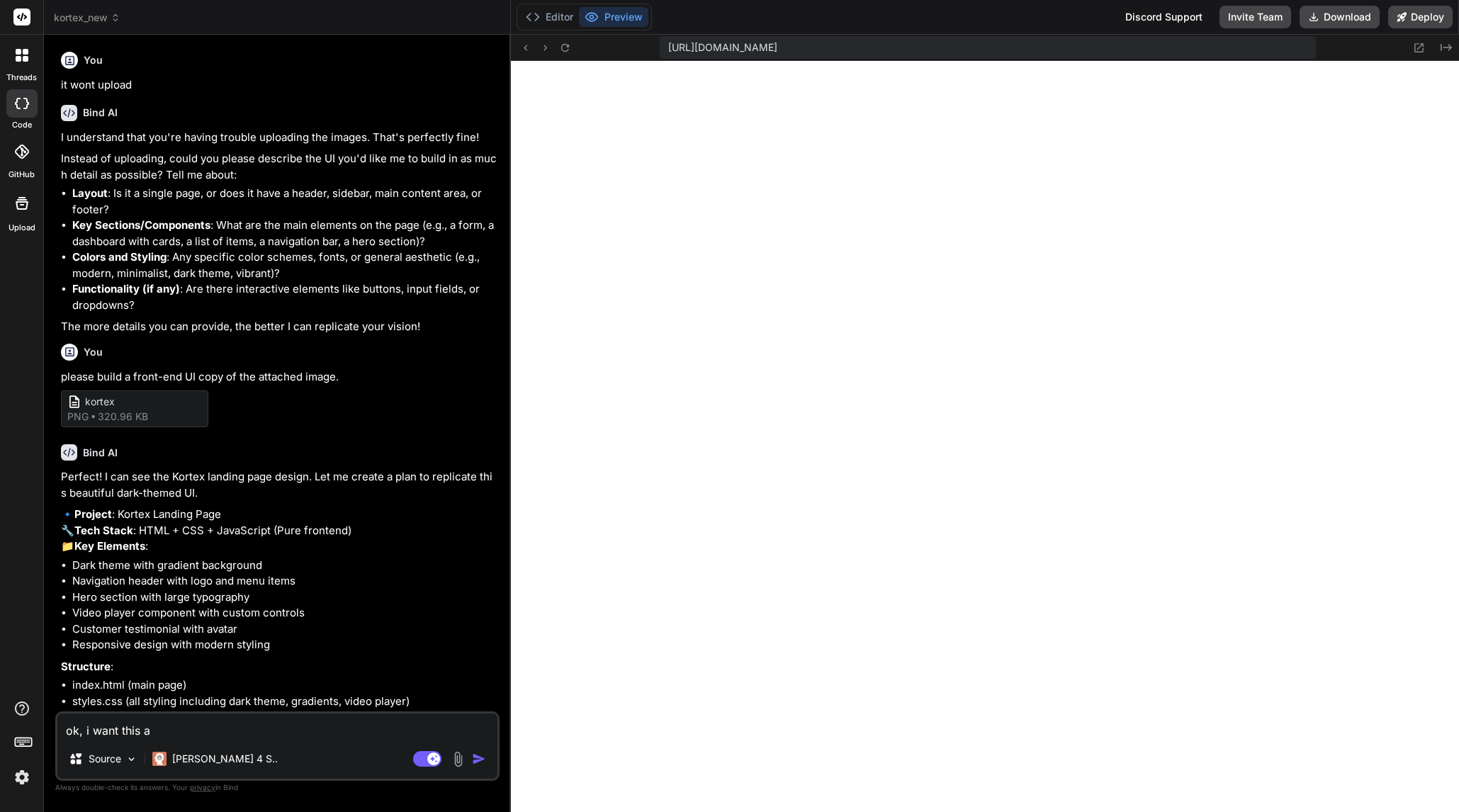
type textarea "ok, i want this as"
type textarea "x"
type textarea "ok, i want this as"
type textarea "x"
type textarea "ok, i want this as t"
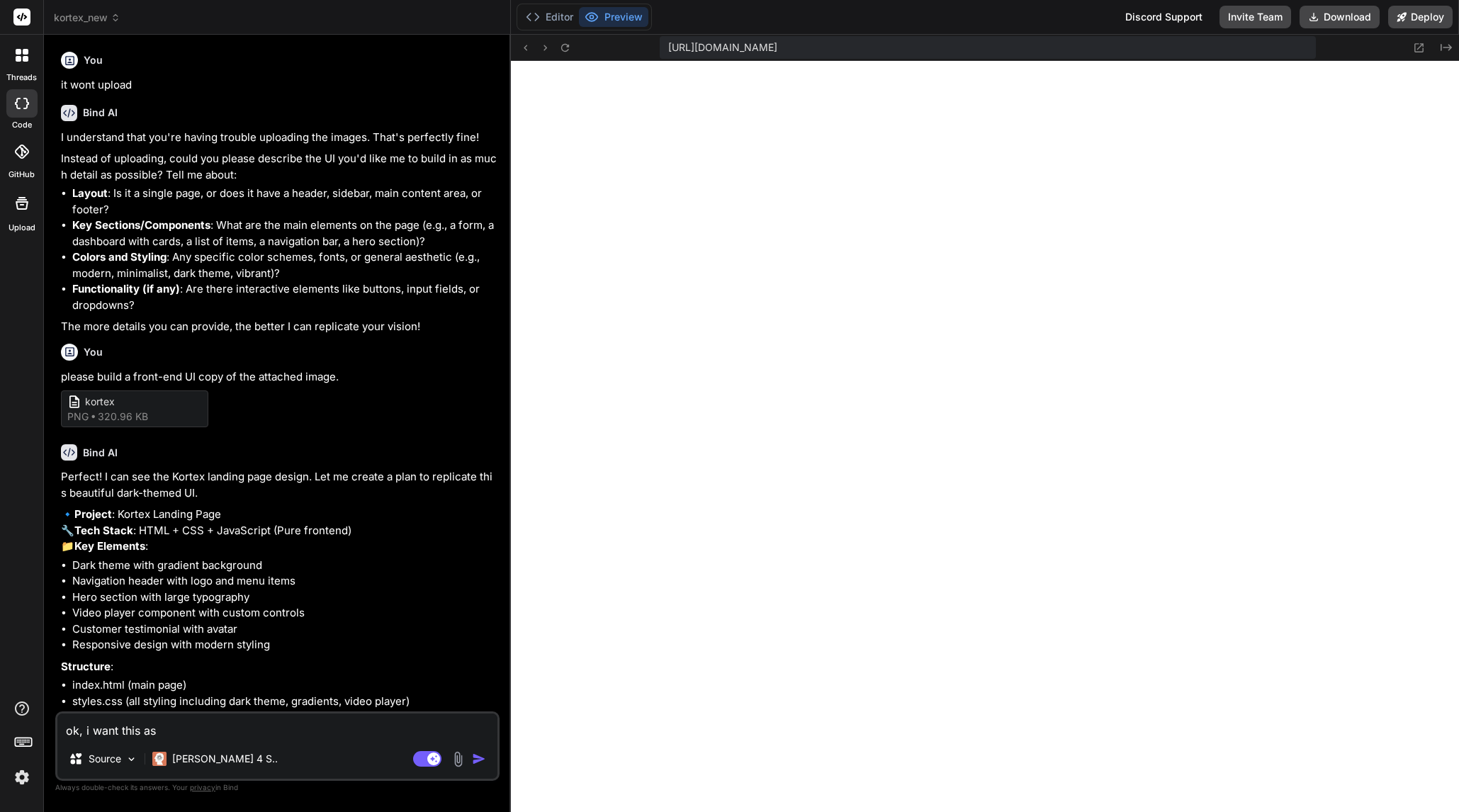
type textarea "x"
type textarea "ok, i want this as th"
type textarea "x"
type textarea "ok, i want this as the"
type textarea "x"
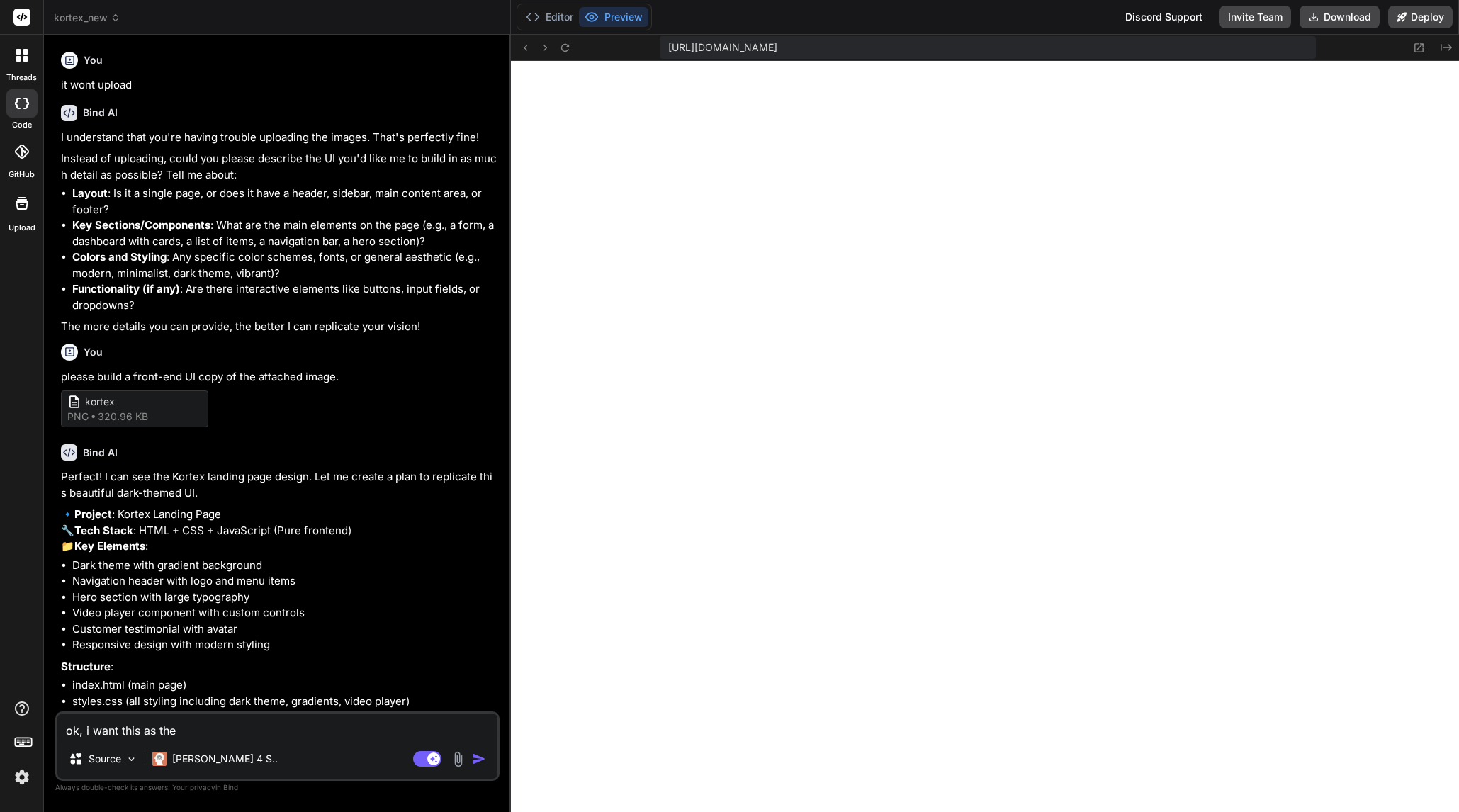
type textarea "ok, i want this as the"
type textarea "x"
type textarea "ok, i want this as the f"
type textarea "x"
type textarea "ok, i want this as the fr"
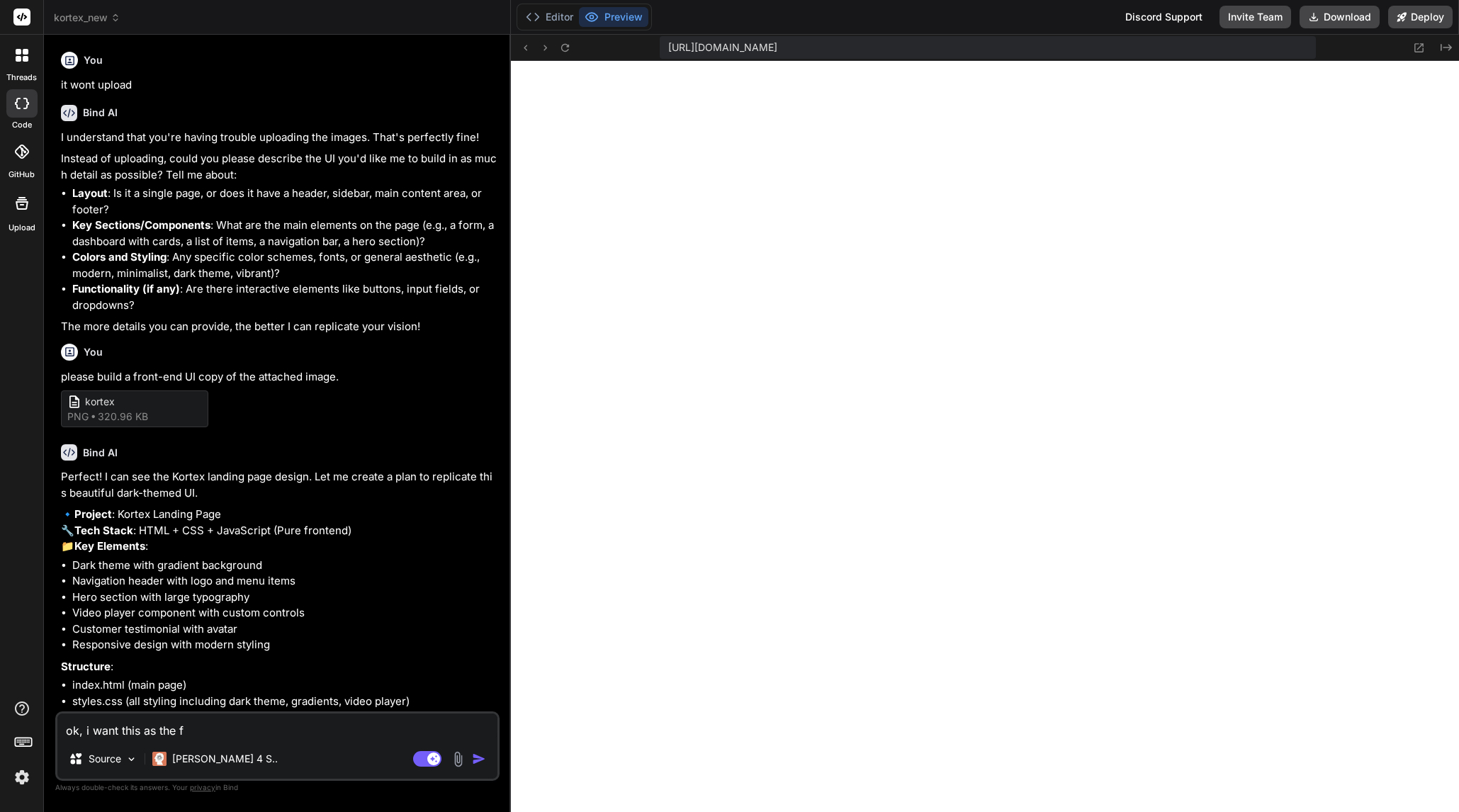
type textarea "x"
type textarea "ok, i want this as the fro"
type textarea "x"
type textarea "ok, i want this as the fron"
type textarea "x"
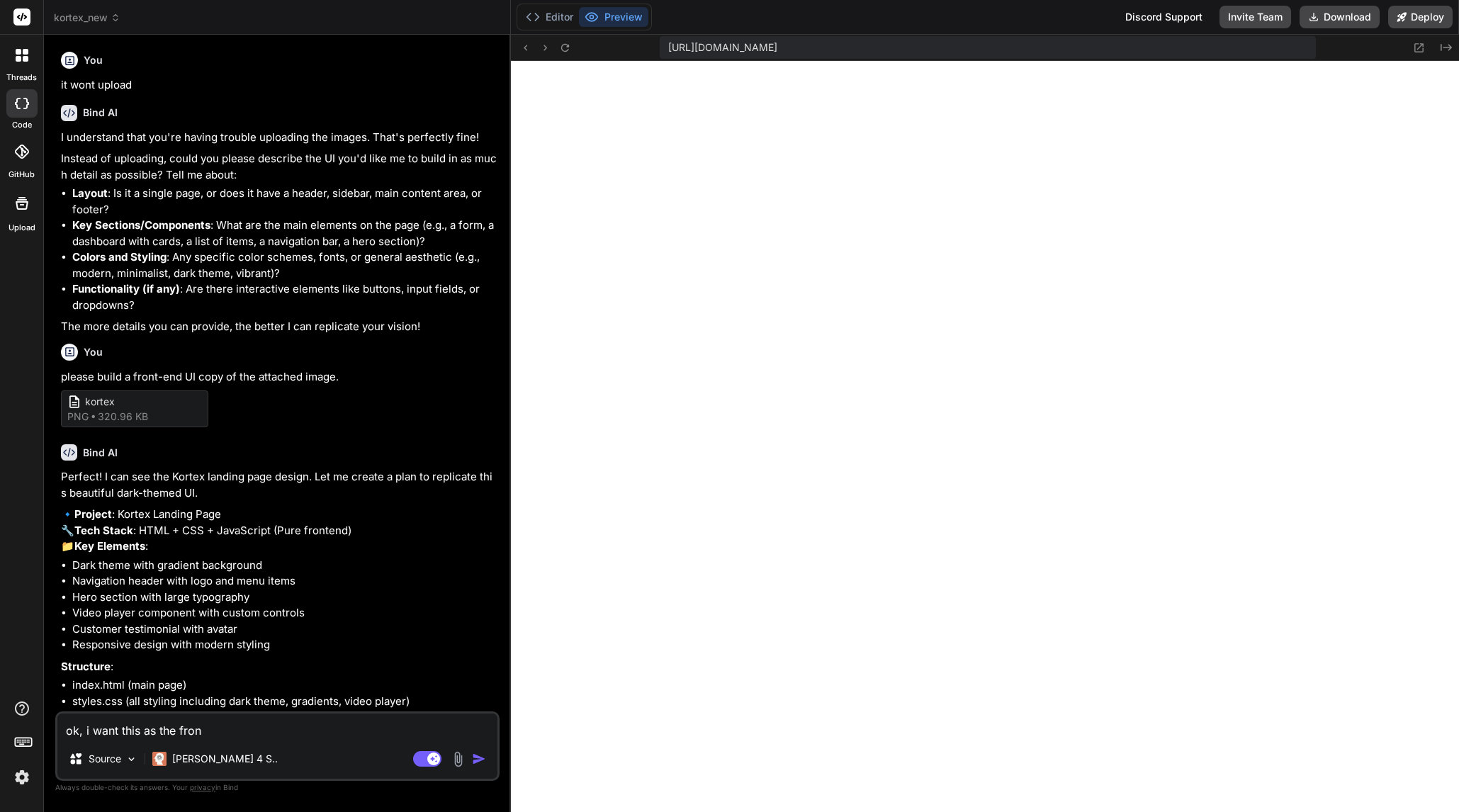
type textarea "ok, i want this as the front"
type textarea "x"
type textarea "ok, i want this as the front"
type textarea "x"
type textarea "ok, i want this as the front e"
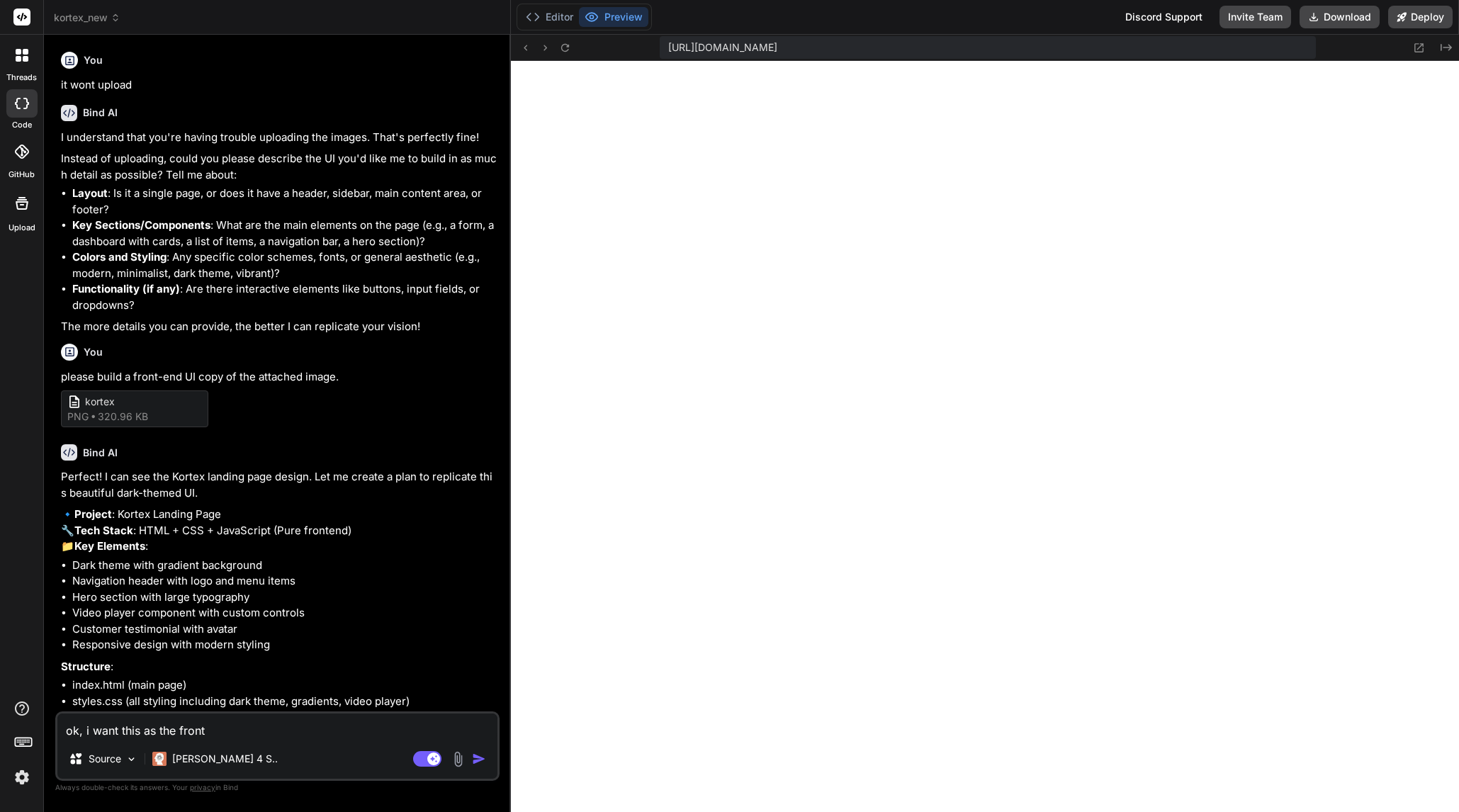
type textarea "x"
type textarea "ok, i want this as the front en"
type textarea "x"
type textarea "ok, i want this as the front end"
type textarea "x"
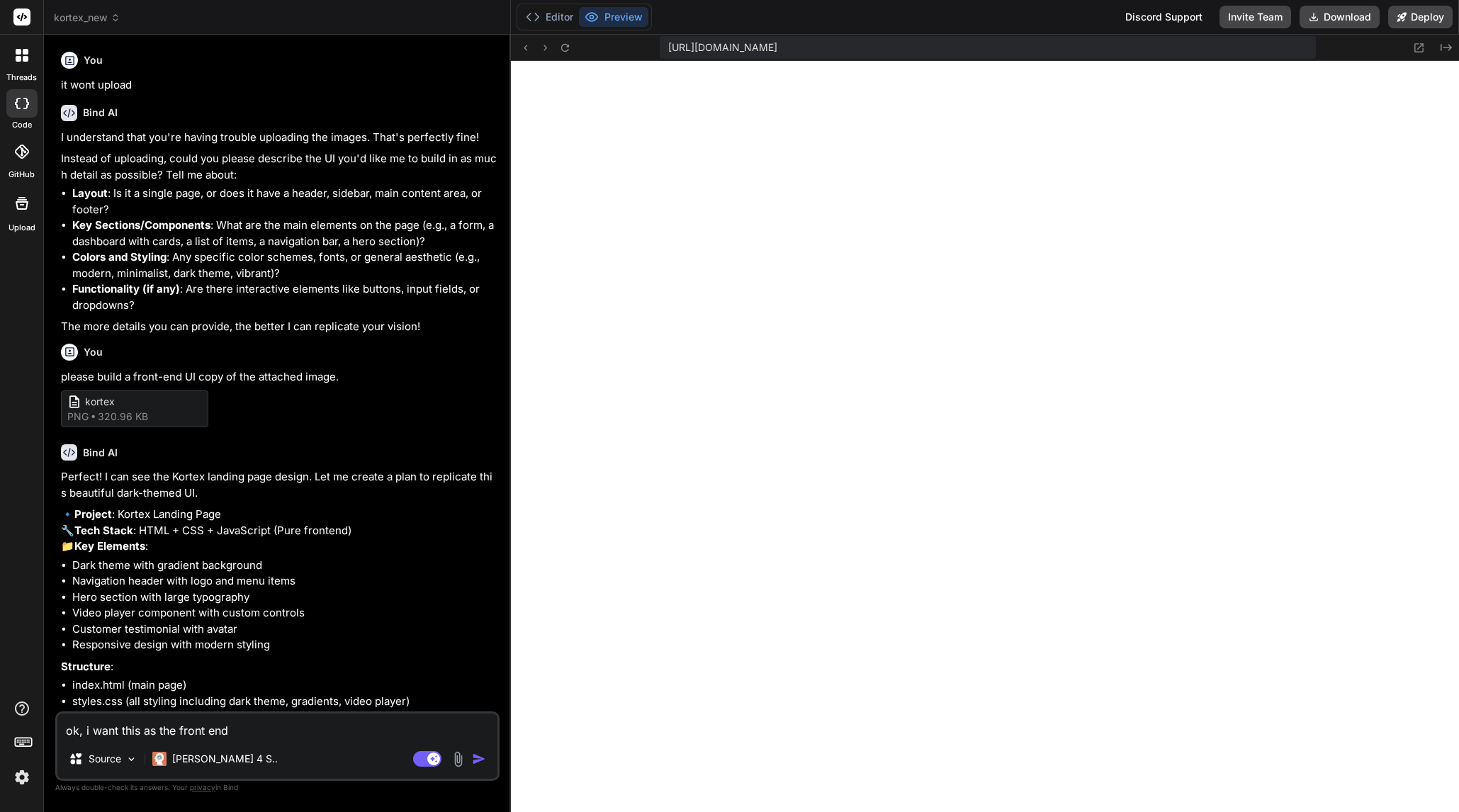
type textarea "ok, i want this as the front end"
type textarea "x"
type textarea "ok, i want this as the front end."
type textarea "x"
type textarea "ok, i want this as the front end."
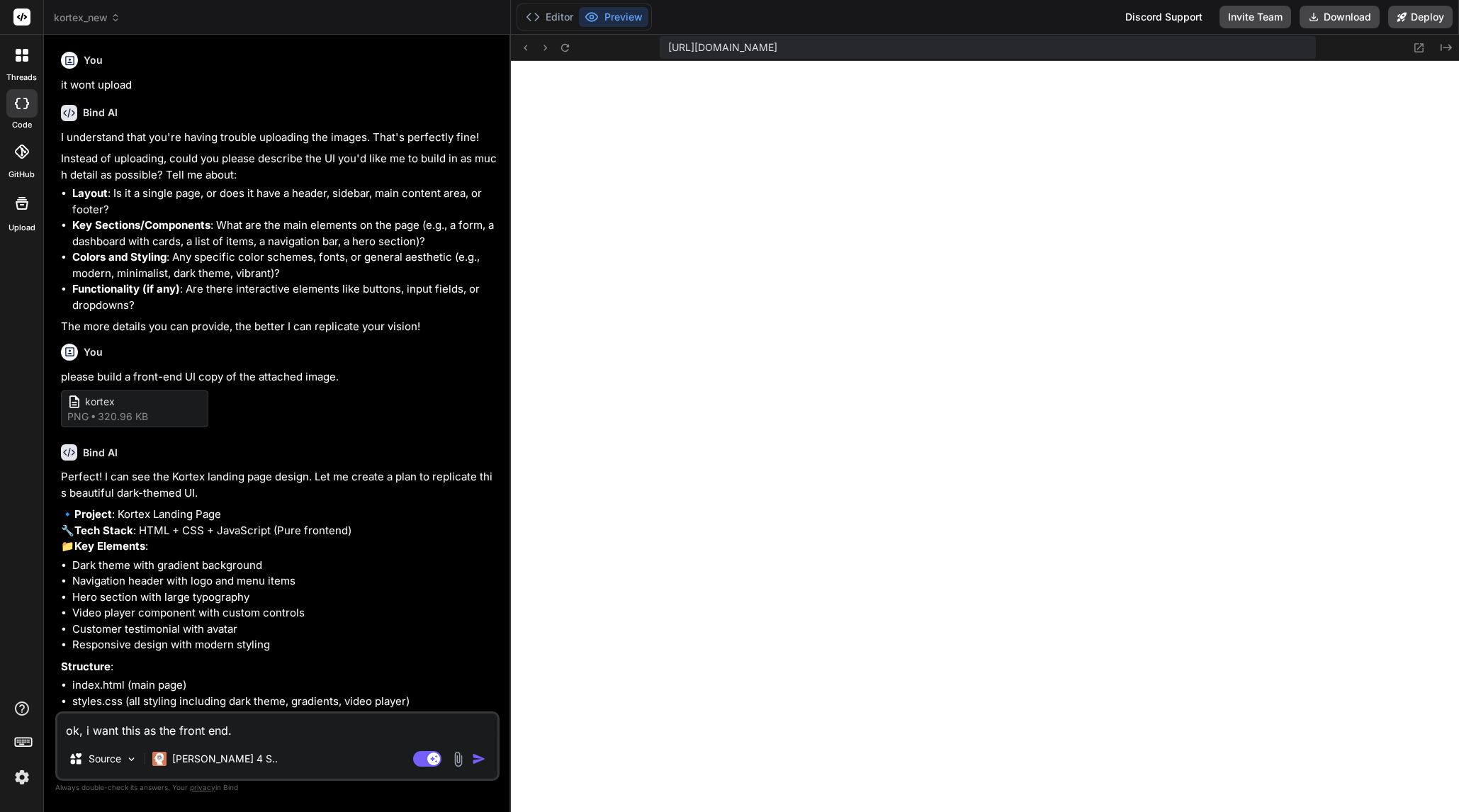
type textarea "x"
type textarea "ok, i want this as the front end."
click at [627, 18] on button "Preview" at bounding box center [614, 17] width 69 height 20
click at [612, 14] on button "Preview" at bounding box center [614, 17] width 69 height 20
click at [1220, 46] on icon at bounding box center [1419, 48] width 12 height 12
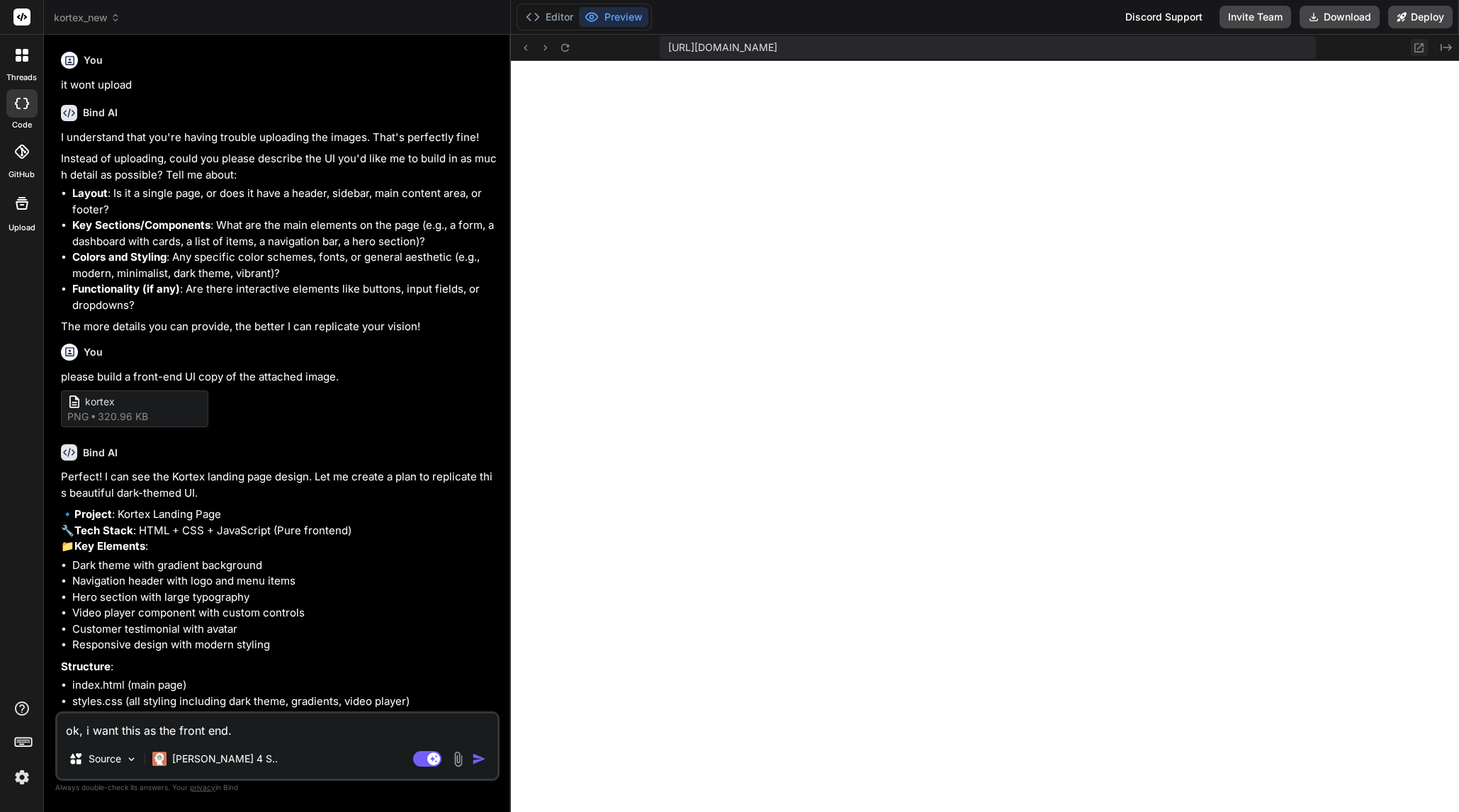
scroll to position [1440, 0]
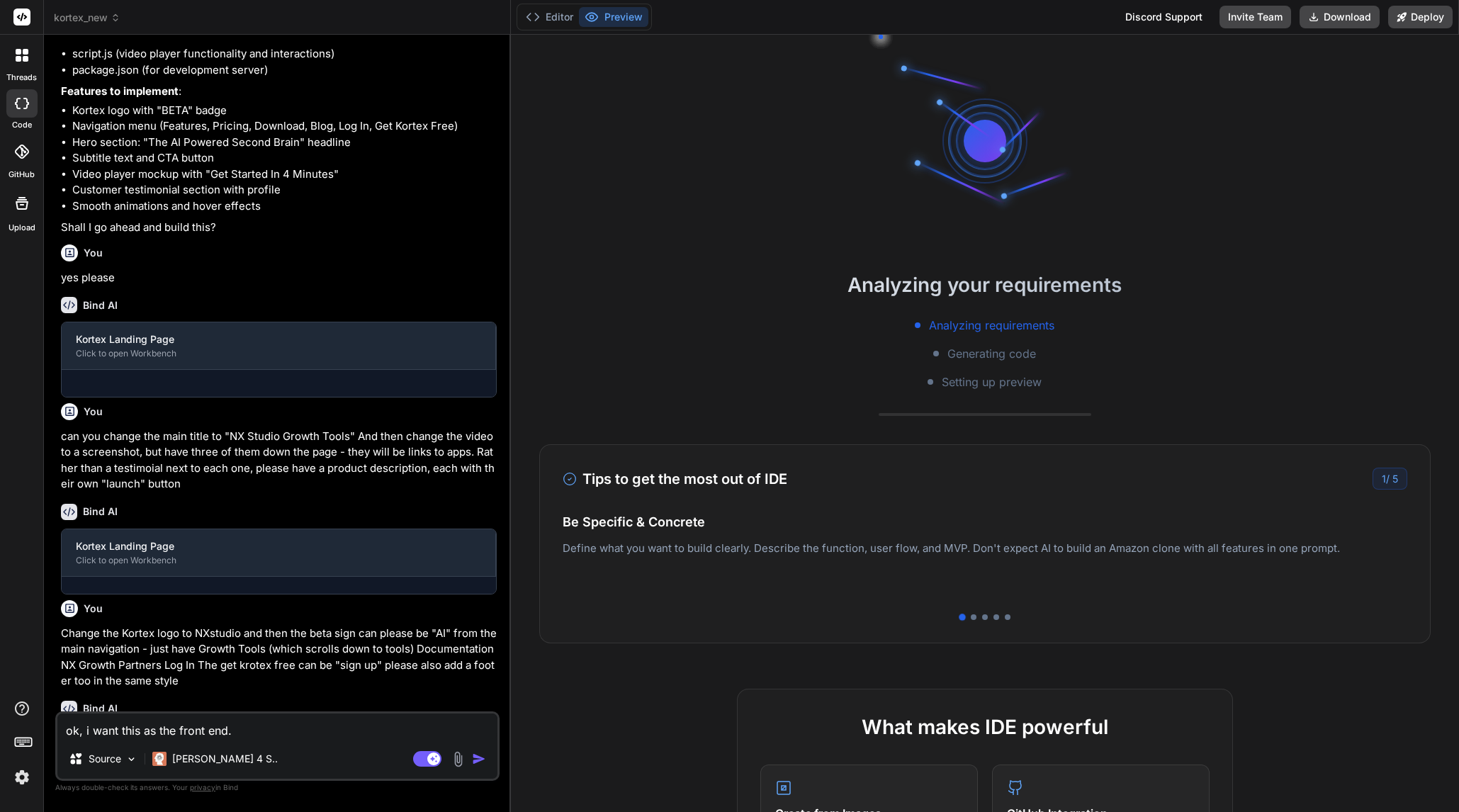
click at [624, 23] on button "Preview" at bounding box center [614, 17] width 69 height 20
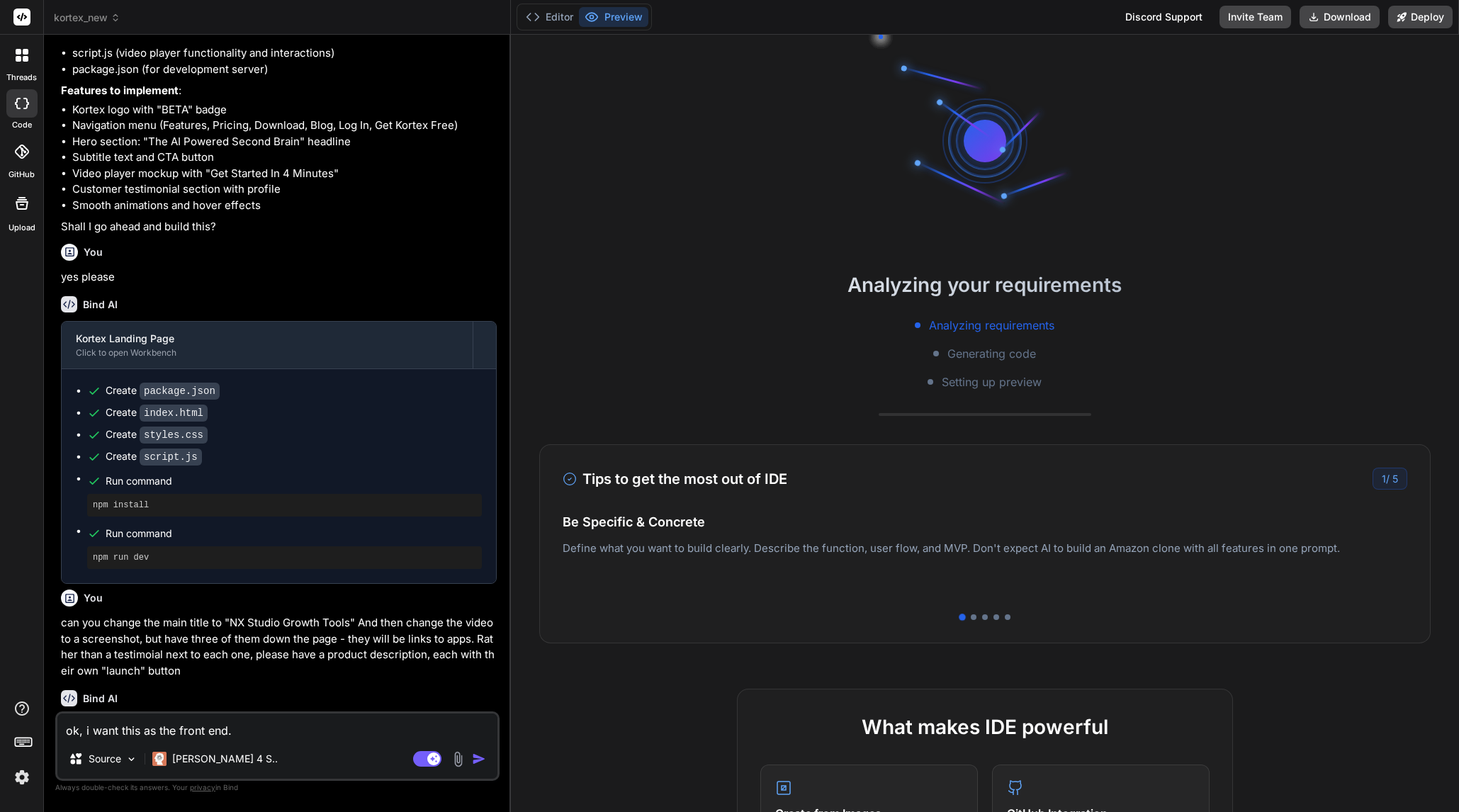
click at [632, 20] on button "Preview" at bounding box center [614, 17] width 69 height 20
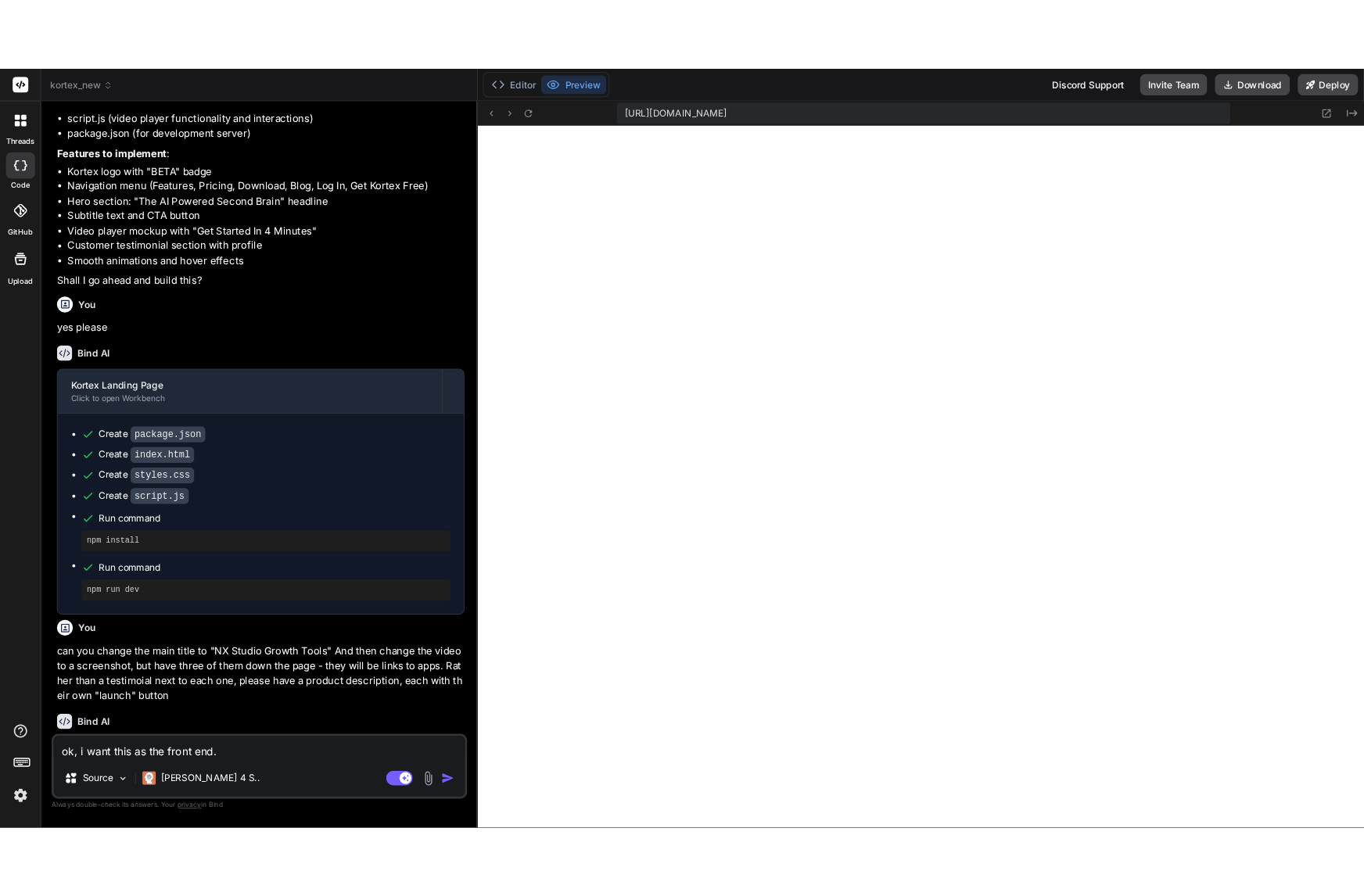
scroll to position [490, 0]
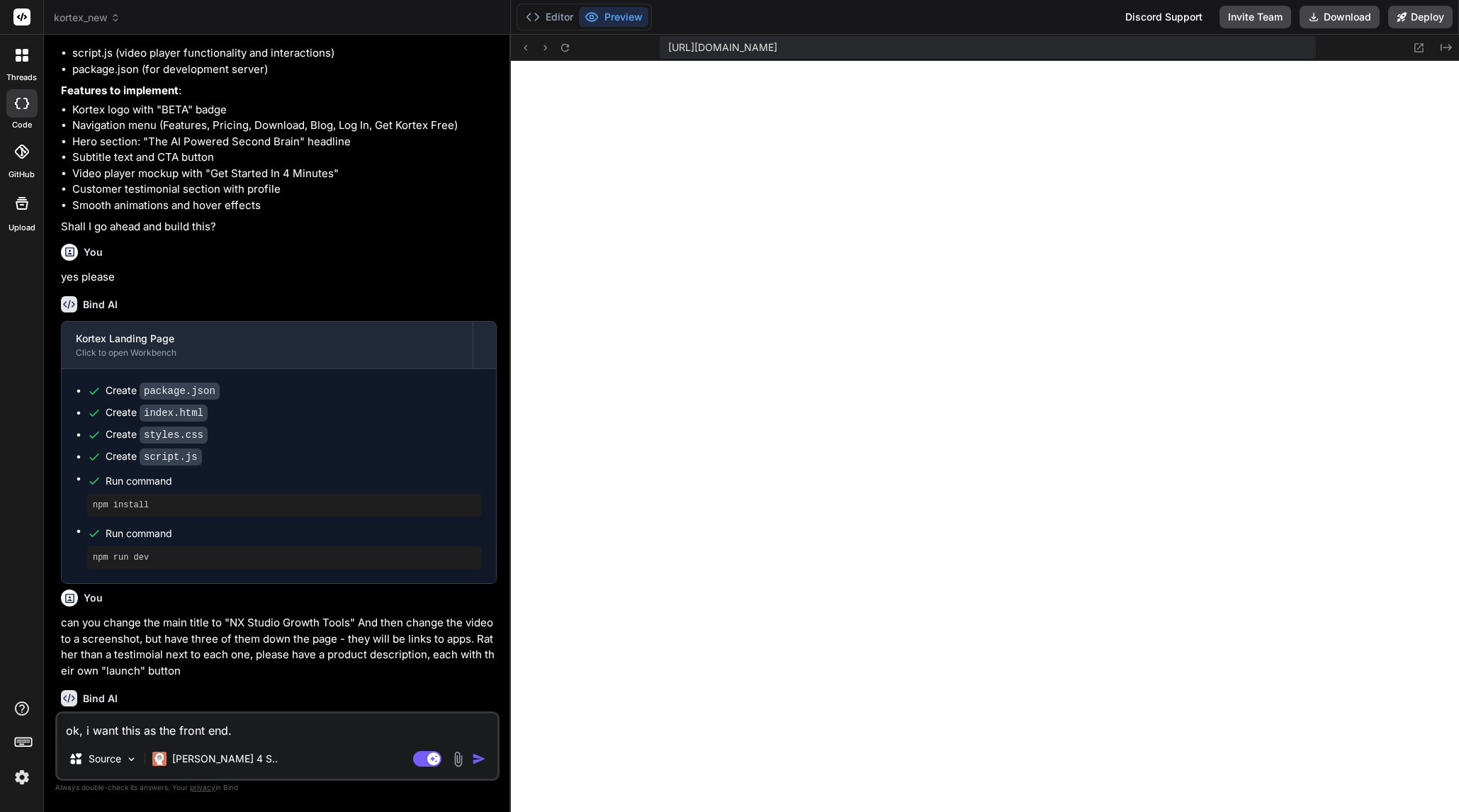
click at [778, 53] on span "[URL][DOMAIN_NAME]" at bounding box center [722, 47] width 109 height 14
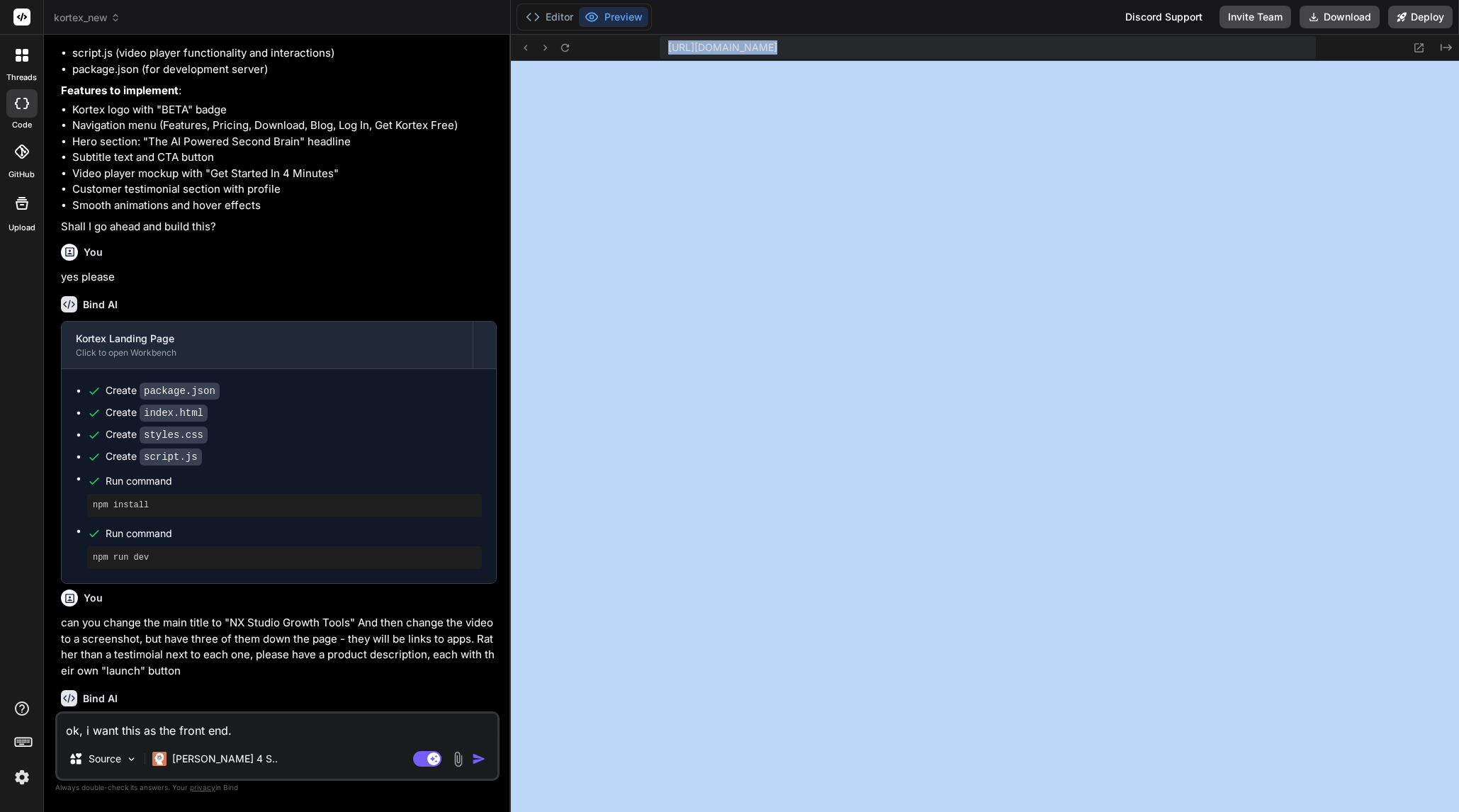
click at [778, 47] on span "[URL][DOMAIN_NAME]" at bounding box center [722, 47] width 109 height 14
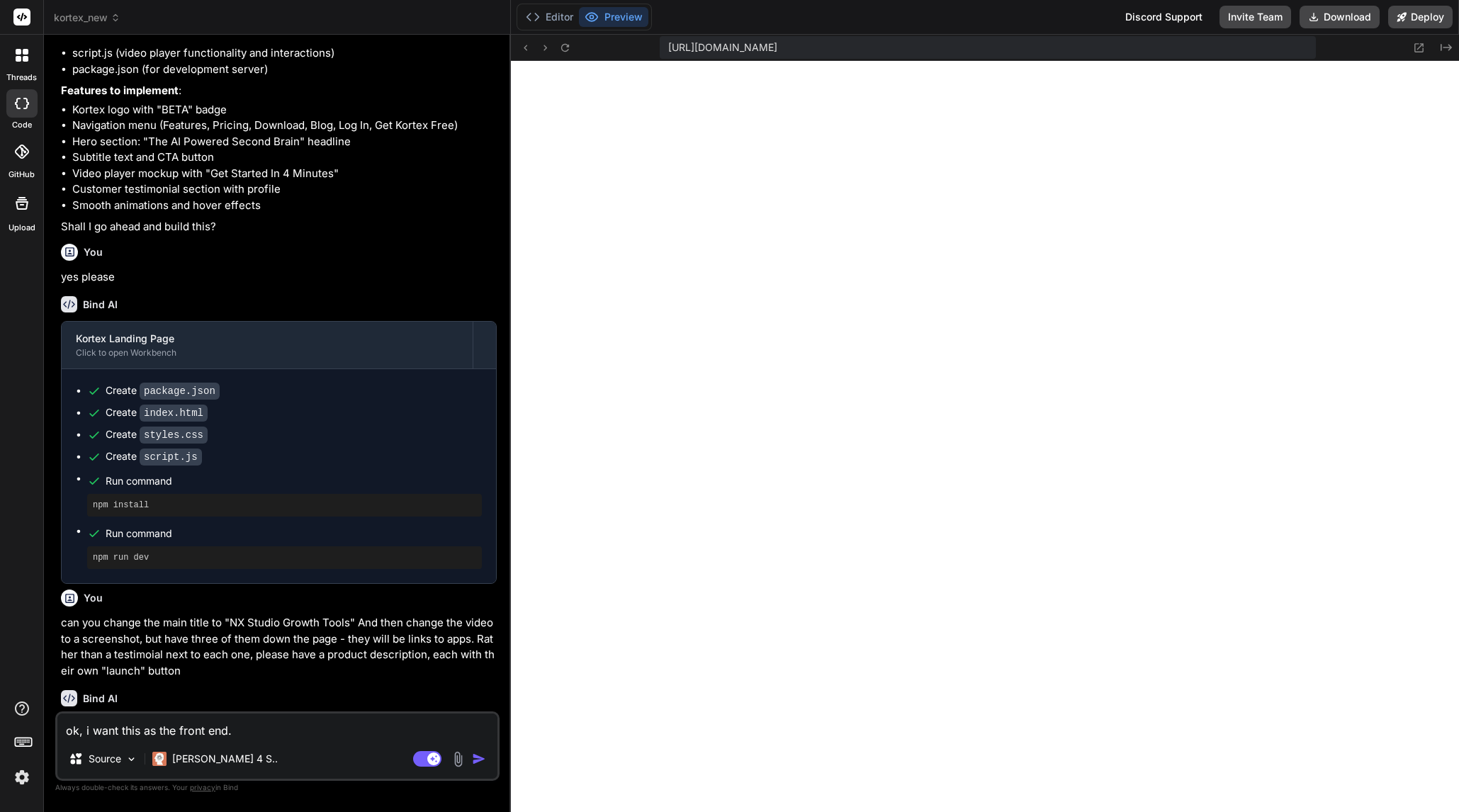
click at [778, 47] on span "[URL][DOMAIN_NAME]" at bounding box center [722, 47] width 109 height 14
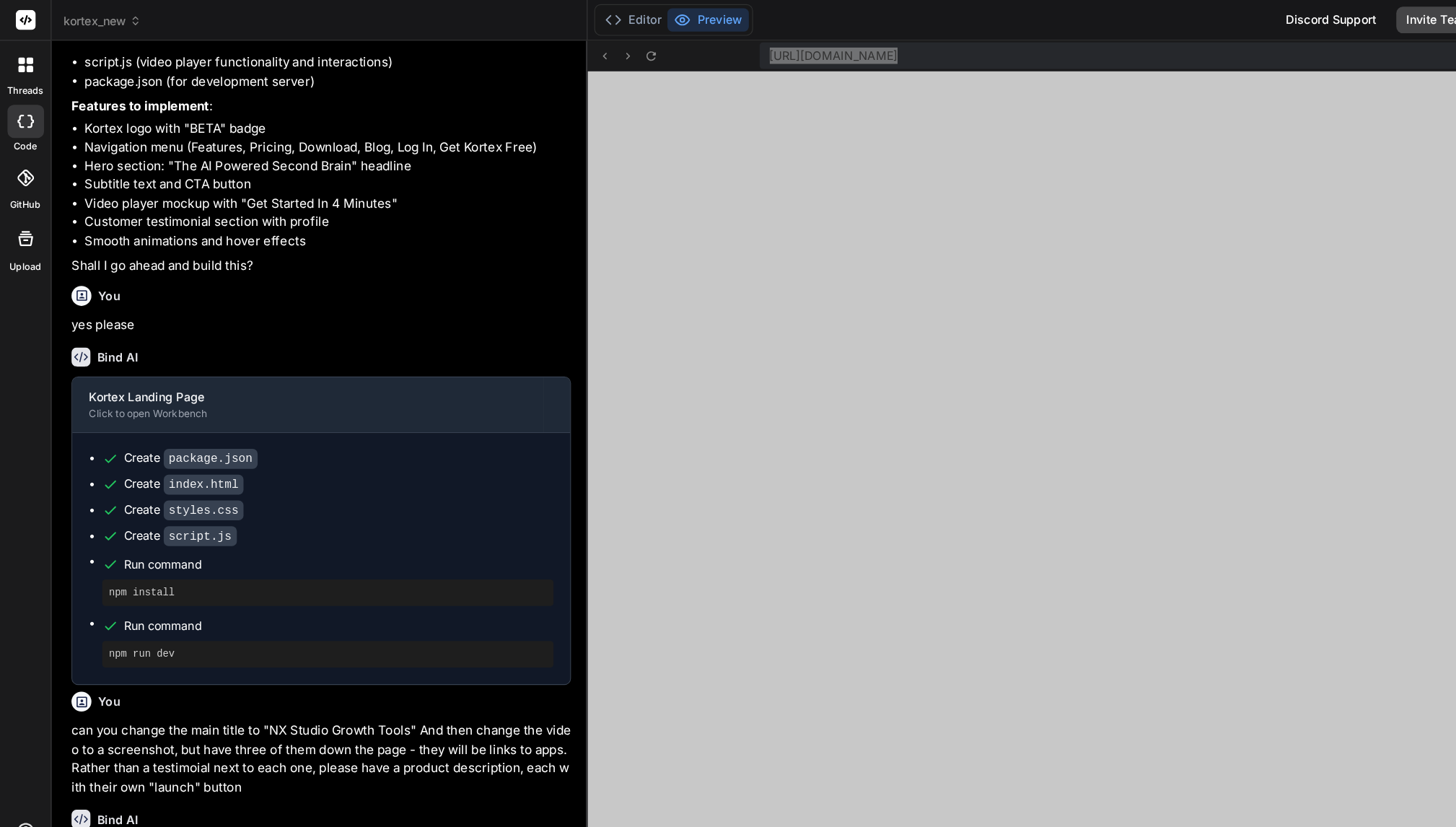
type textarea "x"
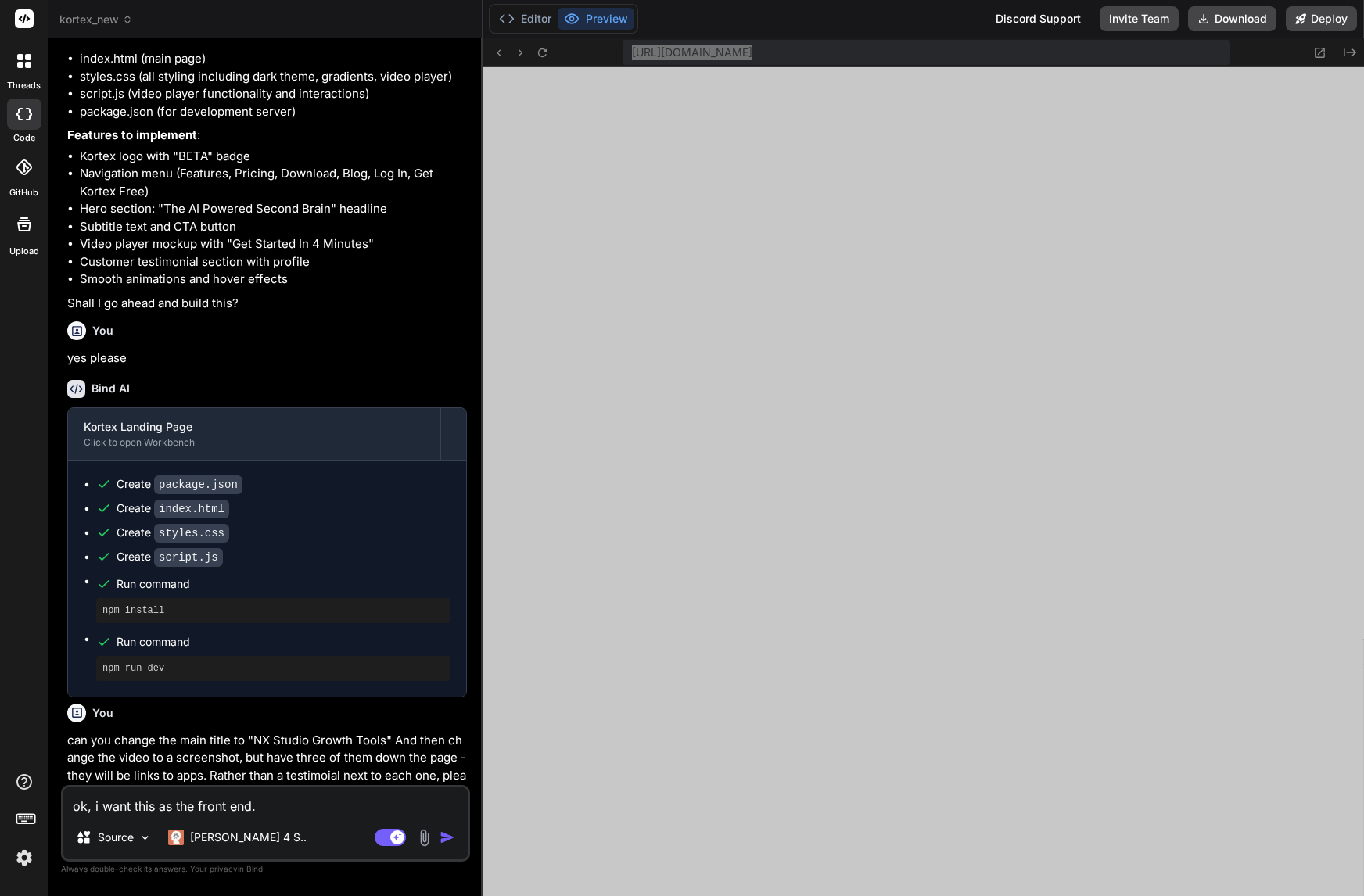
scroll to position [768, 0]
